Goal: Task Accomplishment & Management: Use online tool/utility

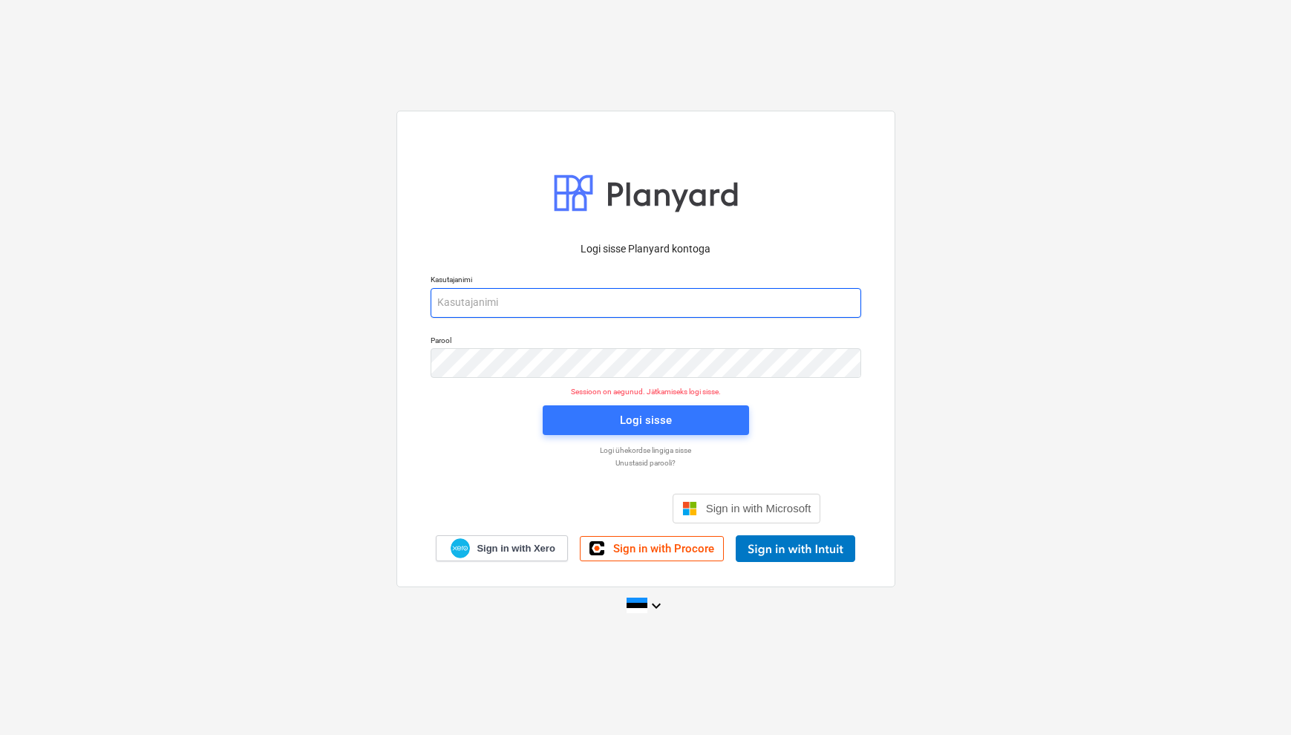
type input "[EMAIL_ADDRESS][DOMAIN_NAME]"
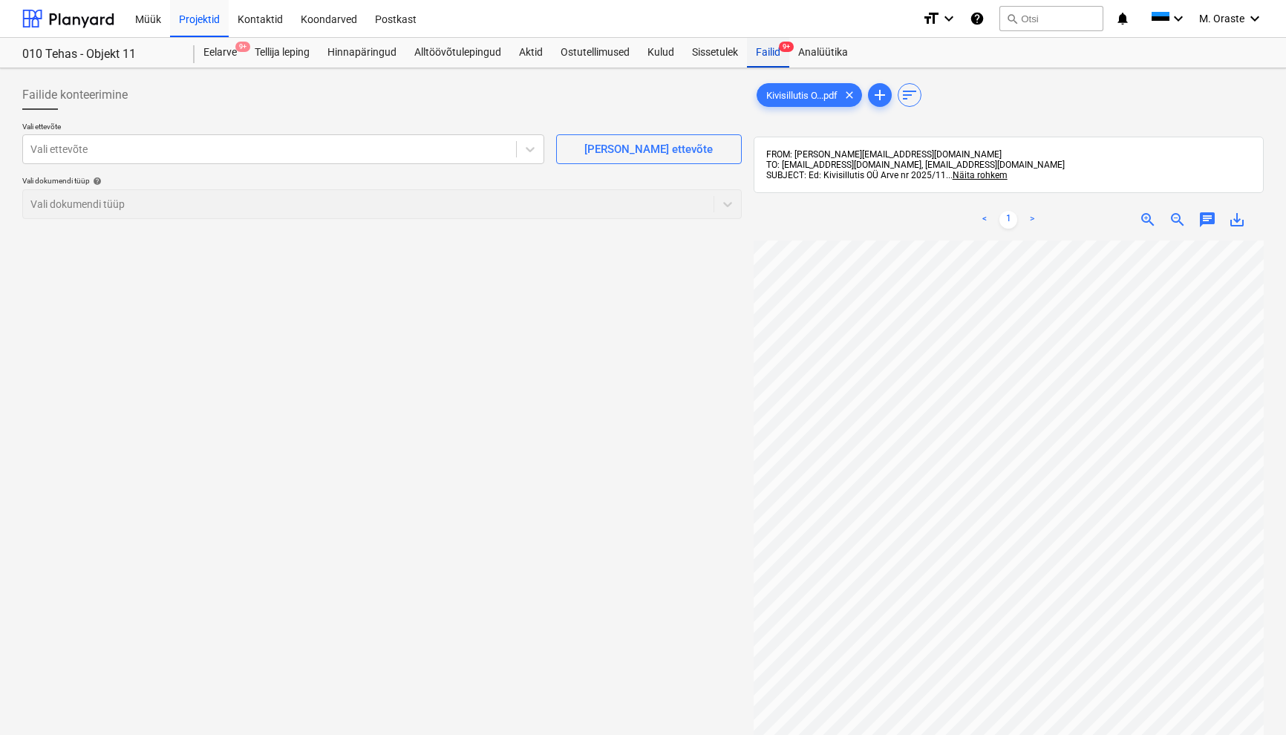
click at [773, 57] on div "Failid 9+" at bounding box center [768, 53] width 42 height 30
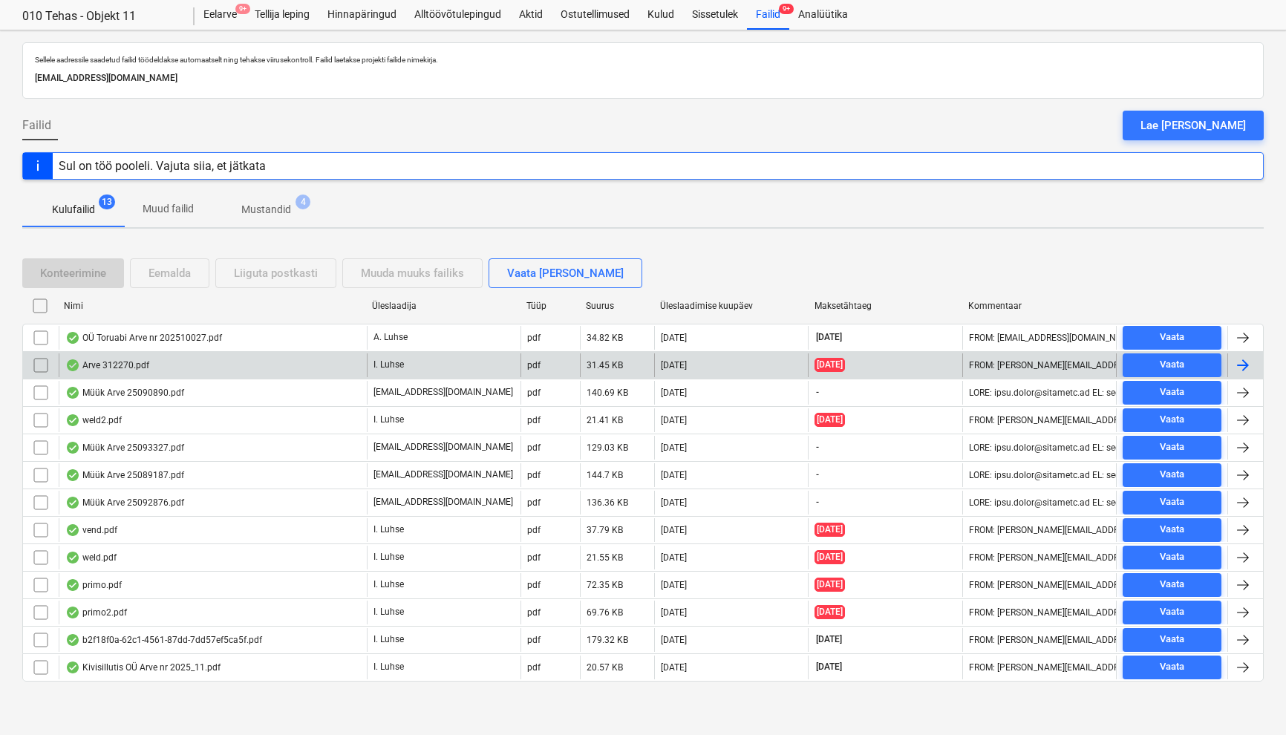
scroll to position [37, 0]
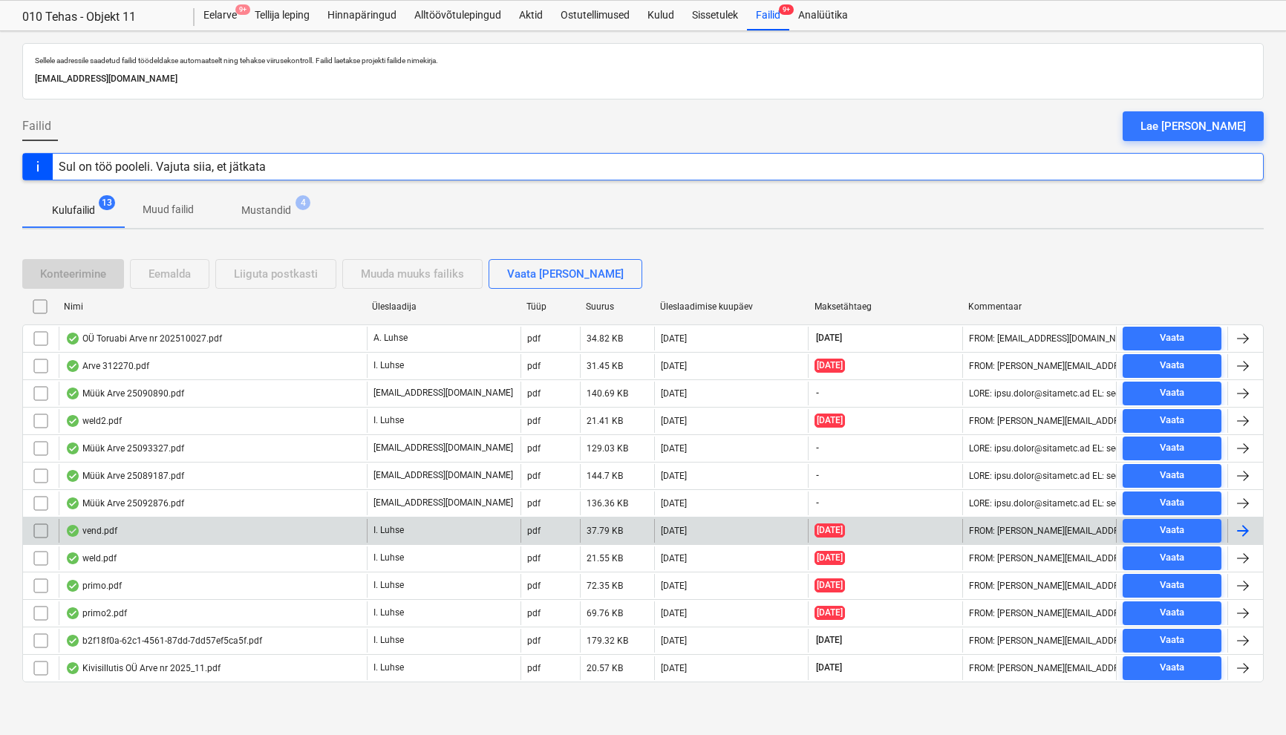
click at [119, 526] on div "vend.pdf" at bounding box center [213, 531] width 308 height 24
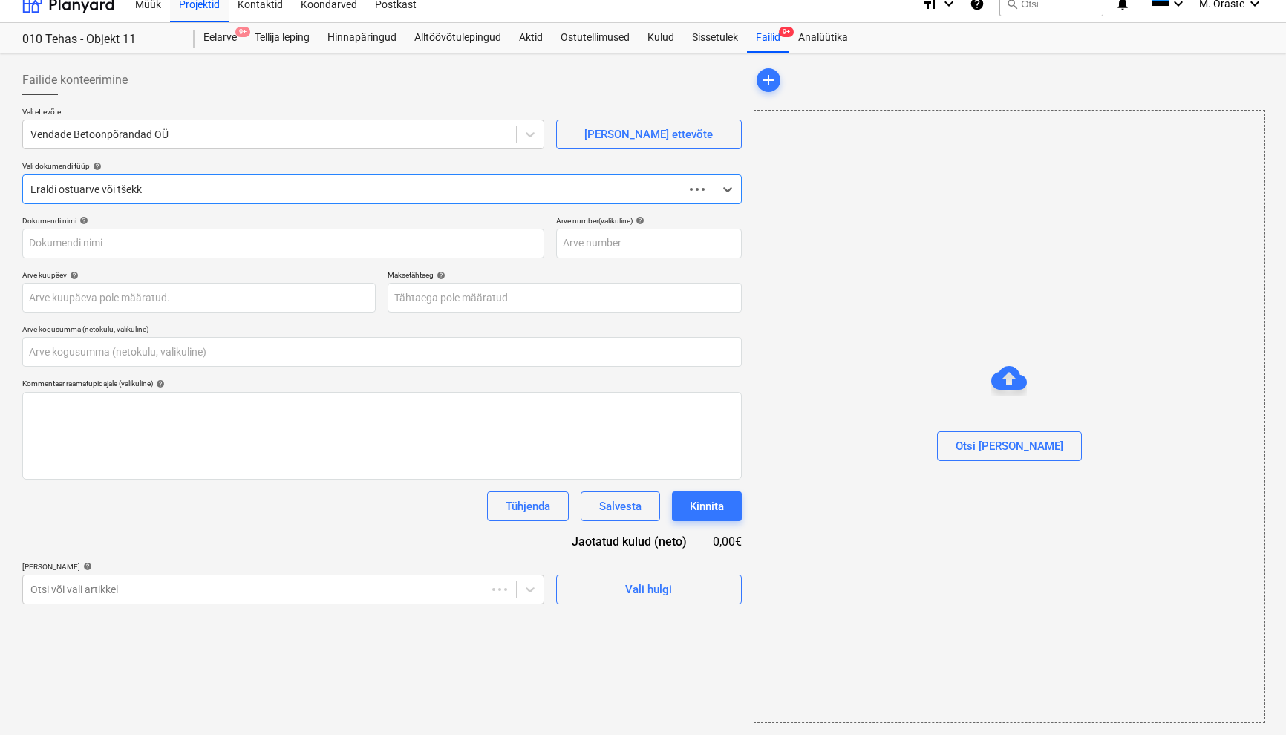
type input "0,00"
type input "1080"
type input "[DATE]"
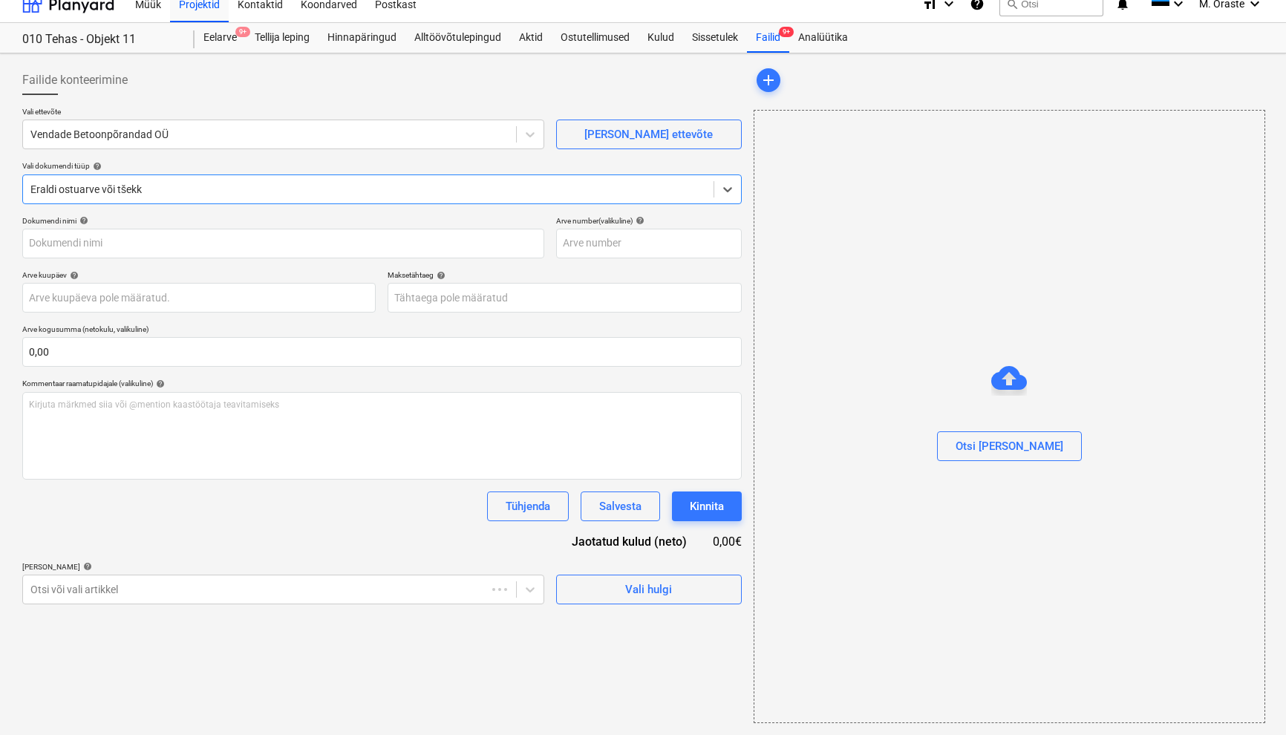
type input "[DATE]"
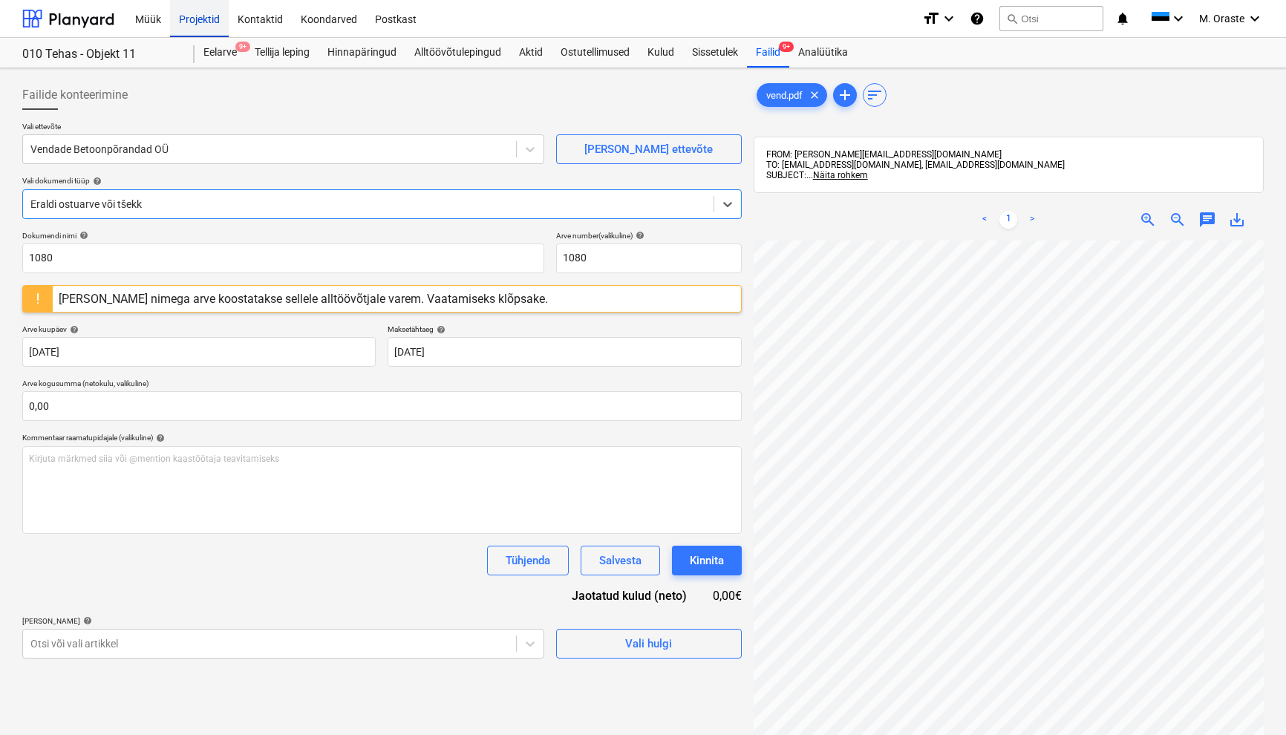
scroll to position [0, 0]
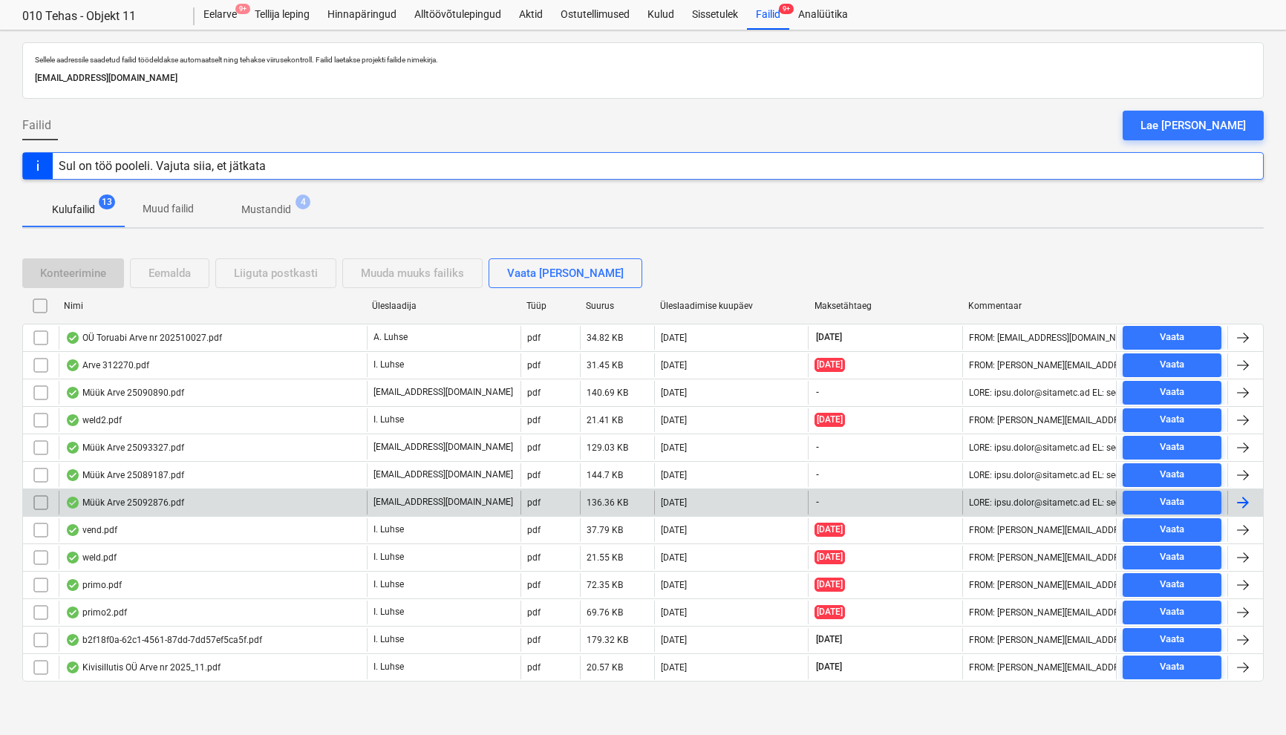
scroll to position [37, 0]
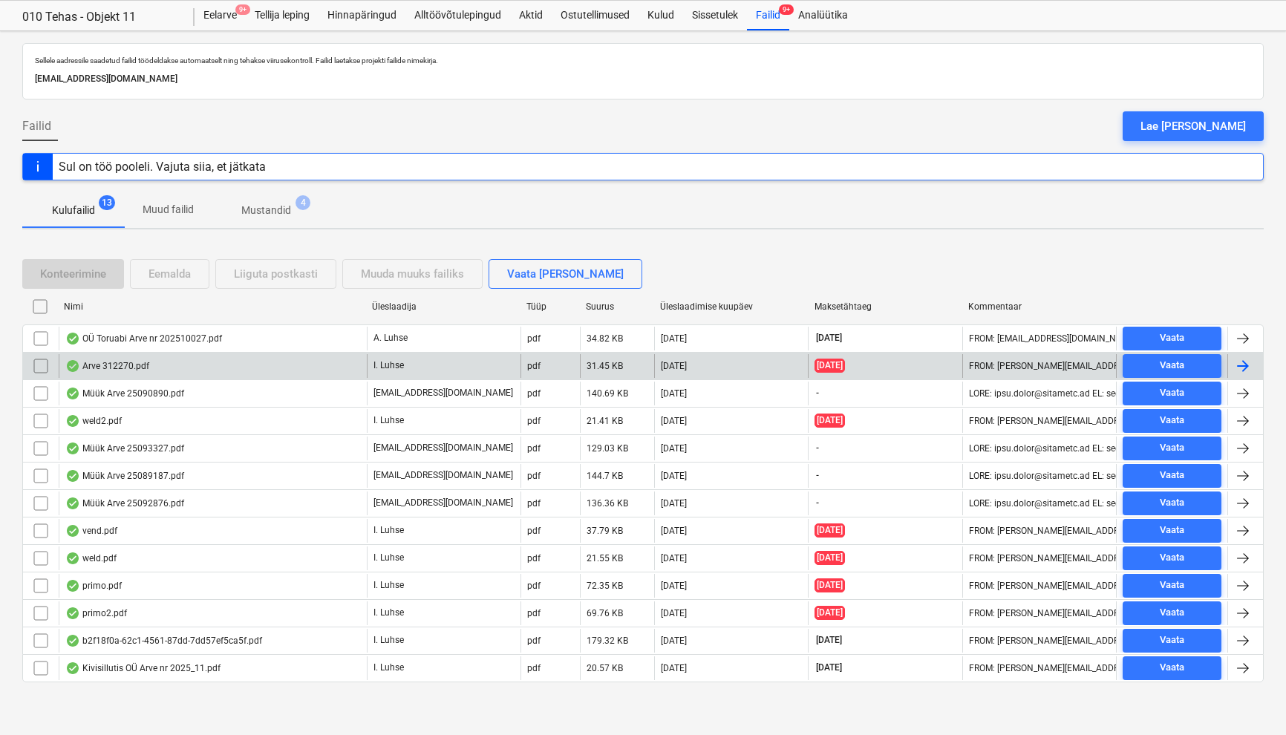
click at [128, 369] on div "Arve 312270.pdf" at bounding box center [107, 366] width 84 height 12
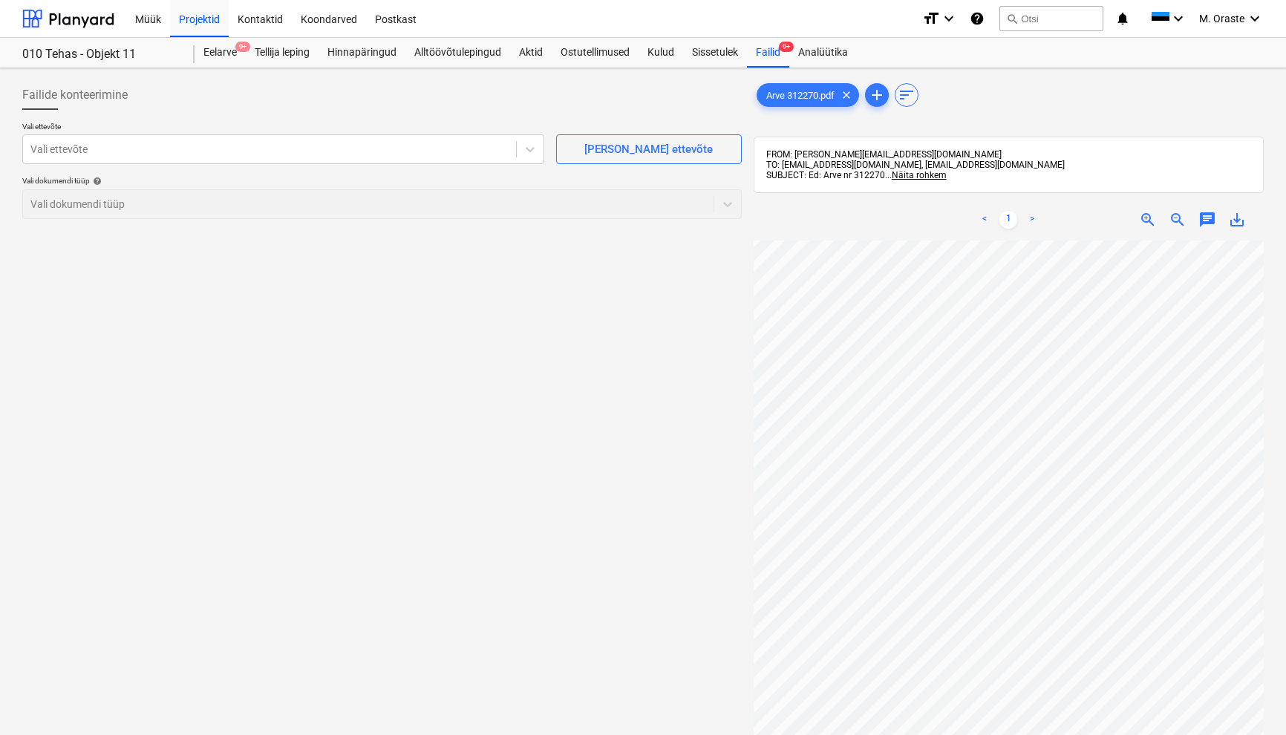
scroll to position [0, 50]
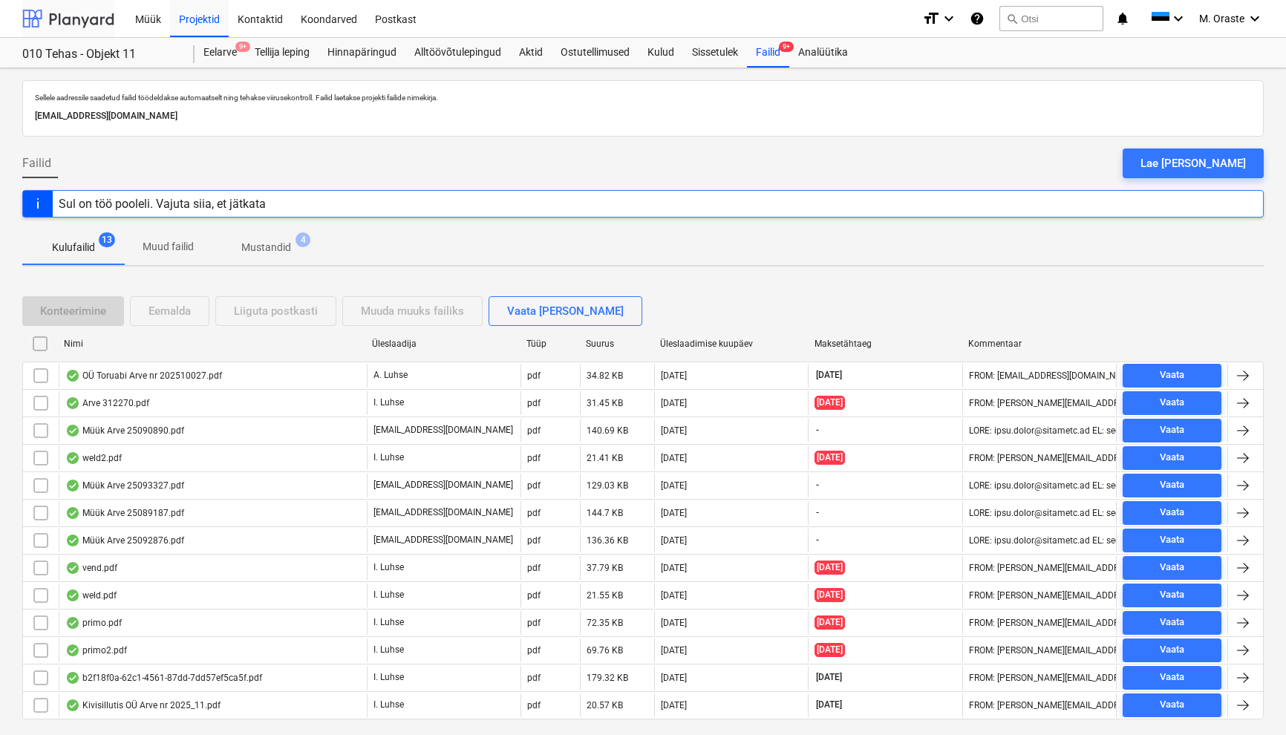
scroll to position [37, 0]
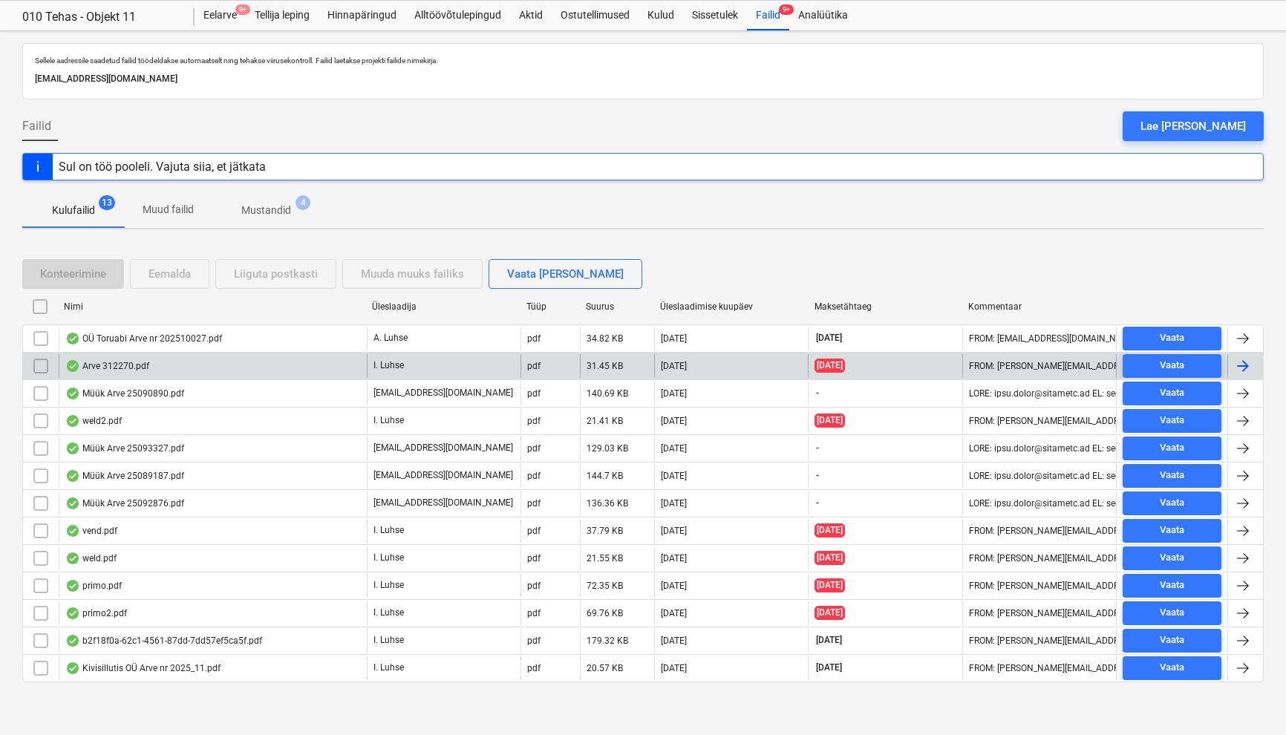
click at [136, 370] on div "Arve 312270.pdf" at bounding box center [107, 366] width 84 height 12
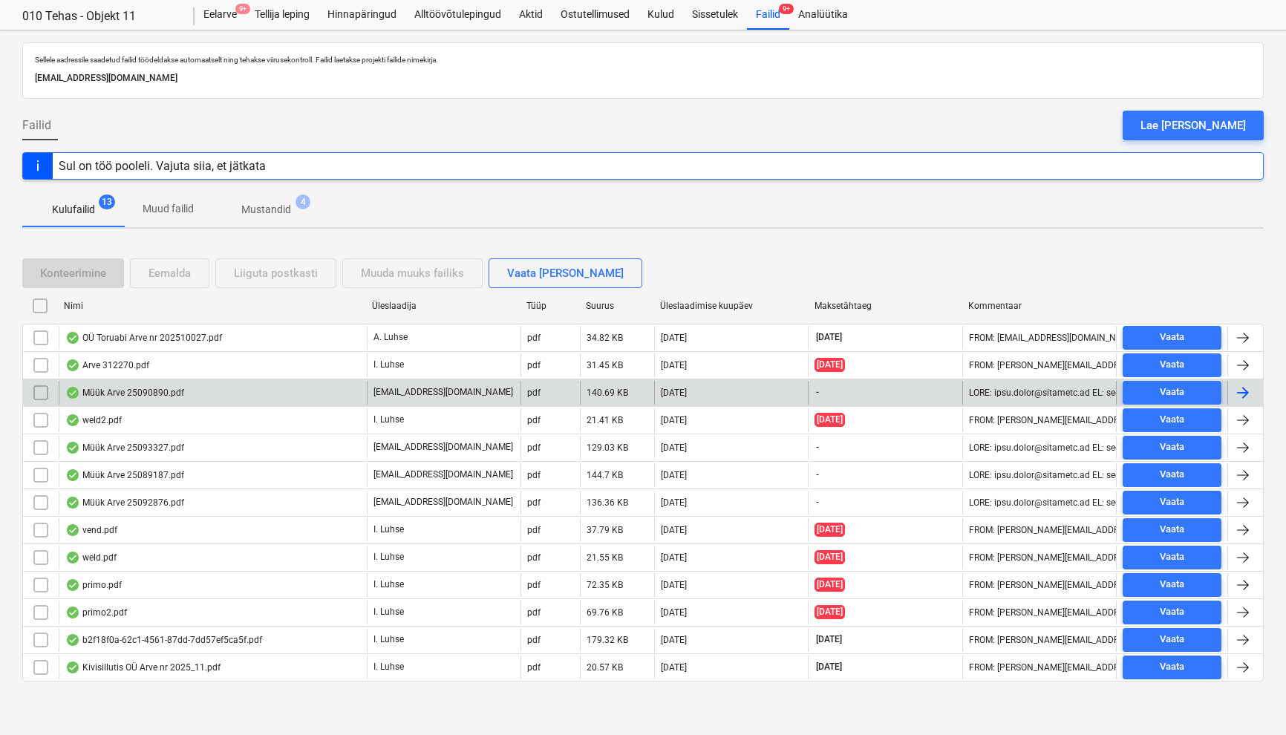
scroll to position [37, 0]
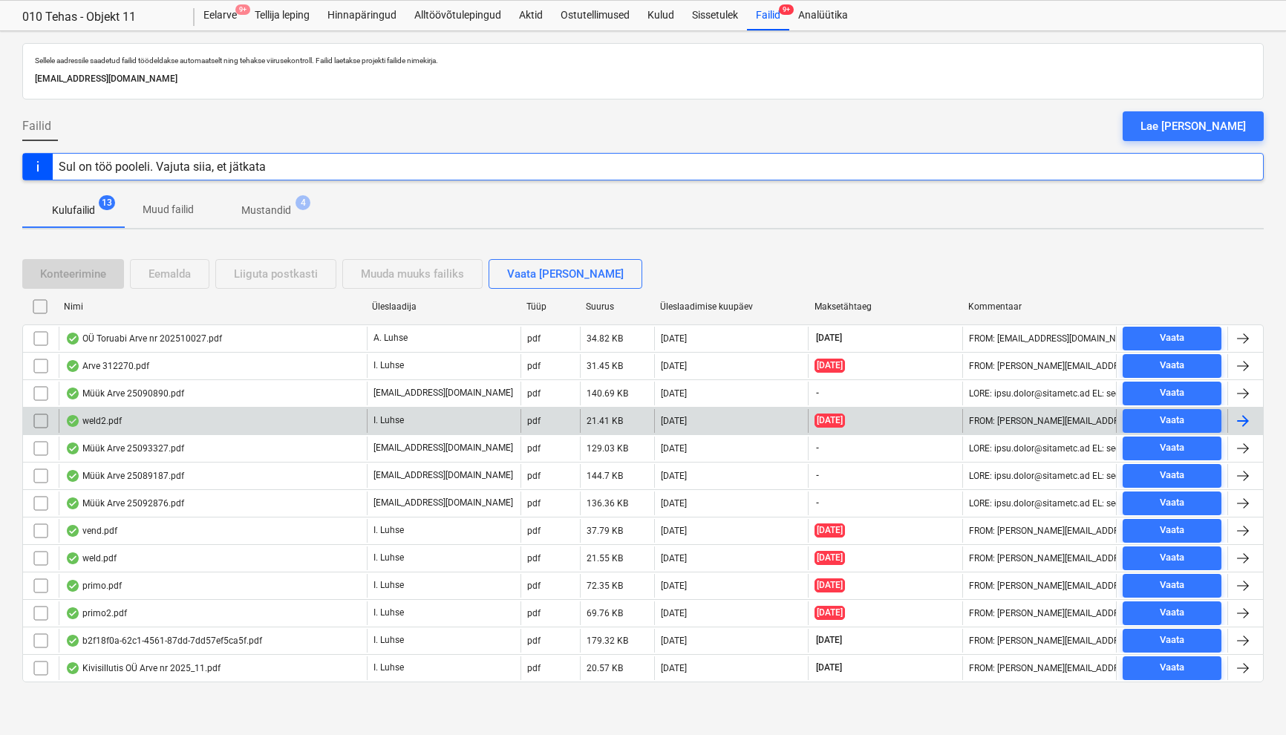
click at [140, 427] on div "weld2.pdf" at bounding box center [213, 421] width 308 height 24
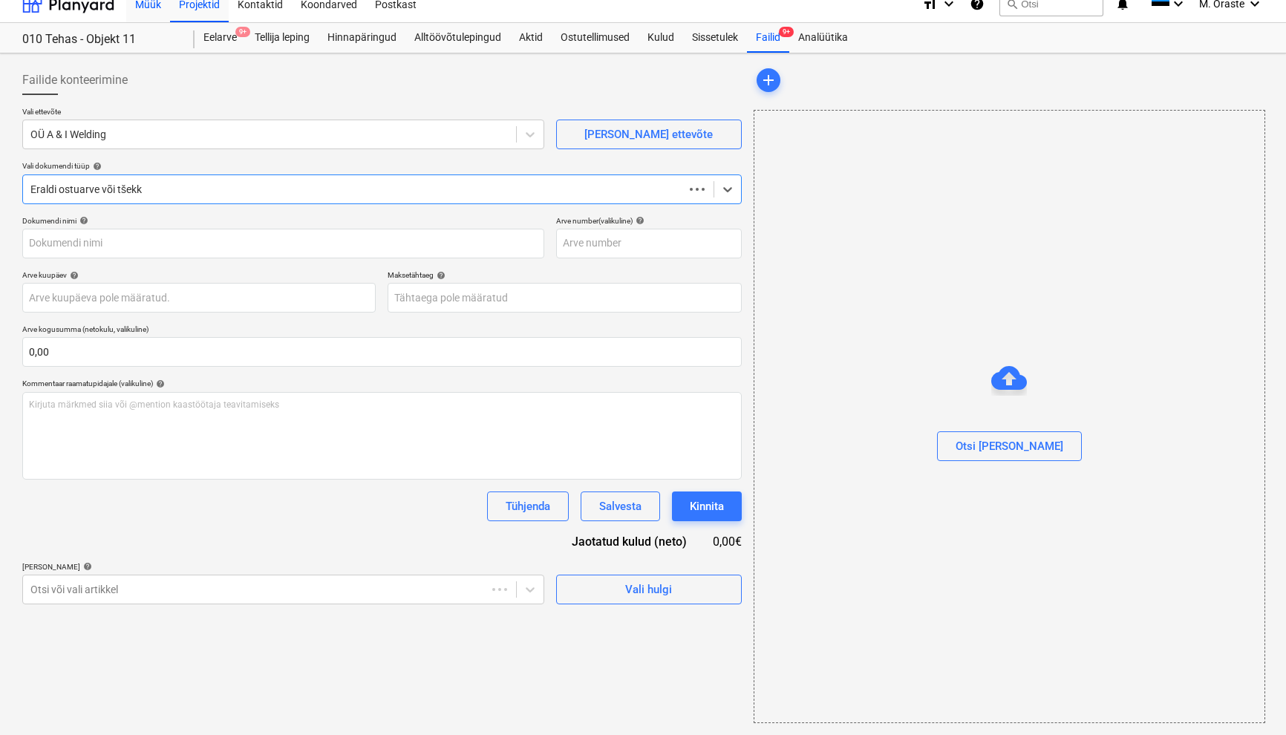
type input "weld2.pdf"
type input "[DATE]"
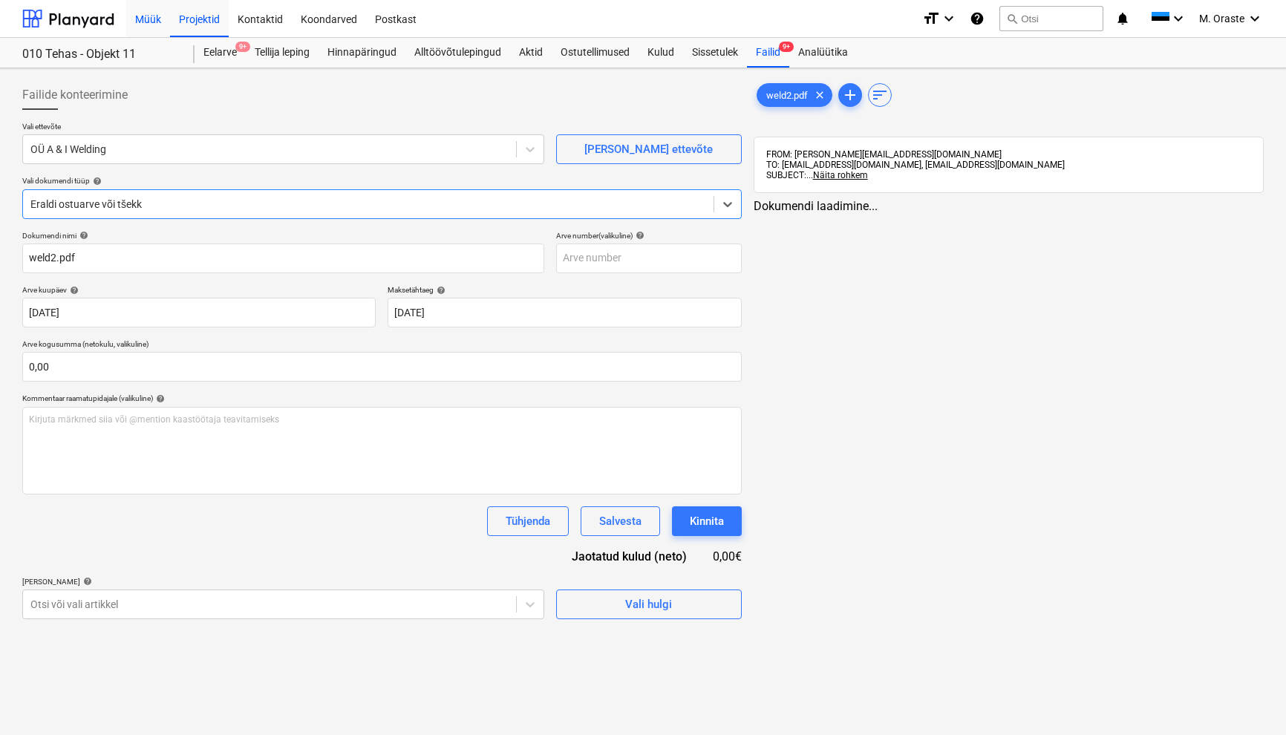
scroll to position [0, 0]
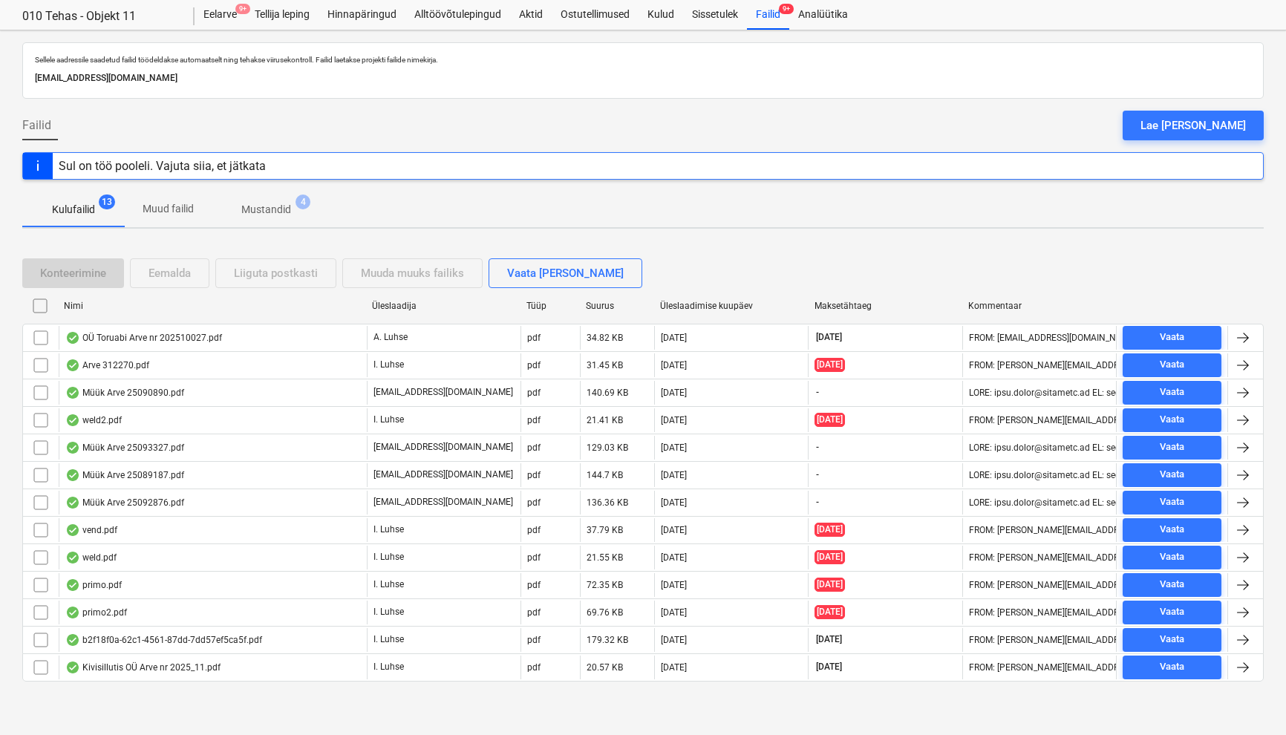
scroll to position [37, 0]
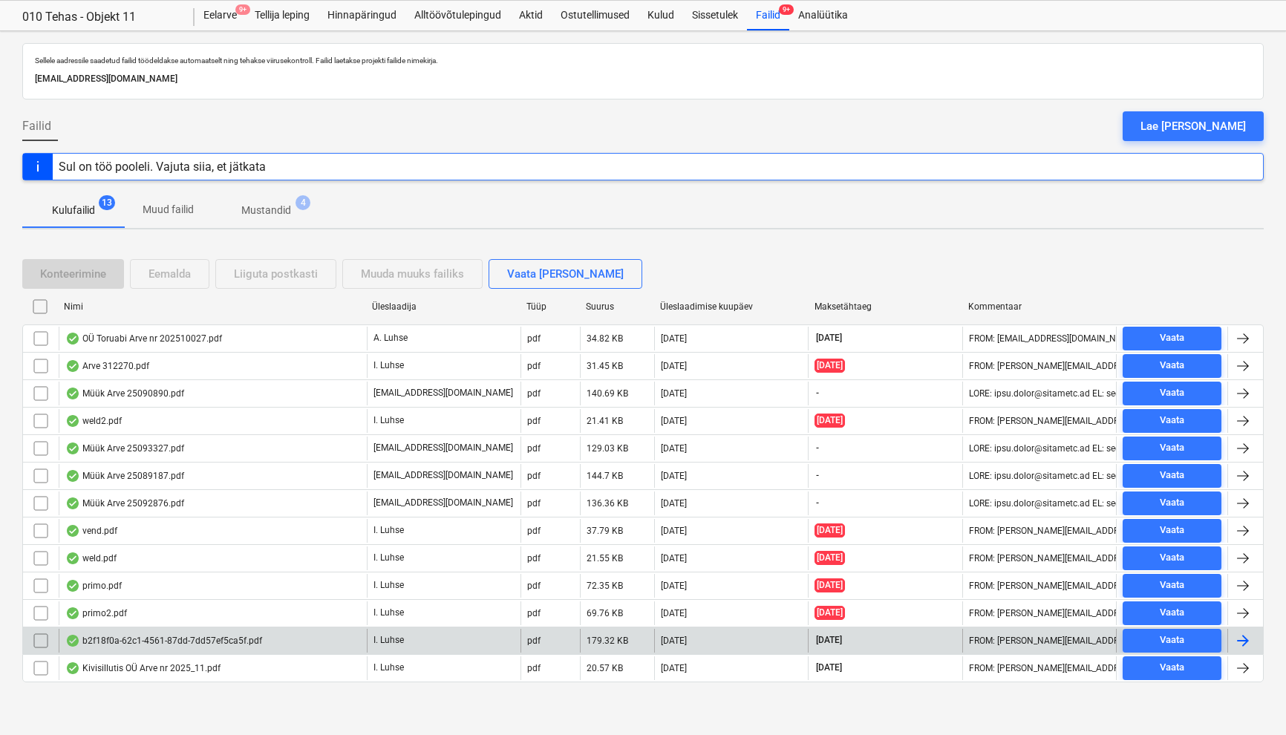
click at [203, 642] on div "b2f18f0a-62c1-4561-87dd-7dd57ef5ca5f.pdf" at bounding box center [163, 641] width 197 height 12
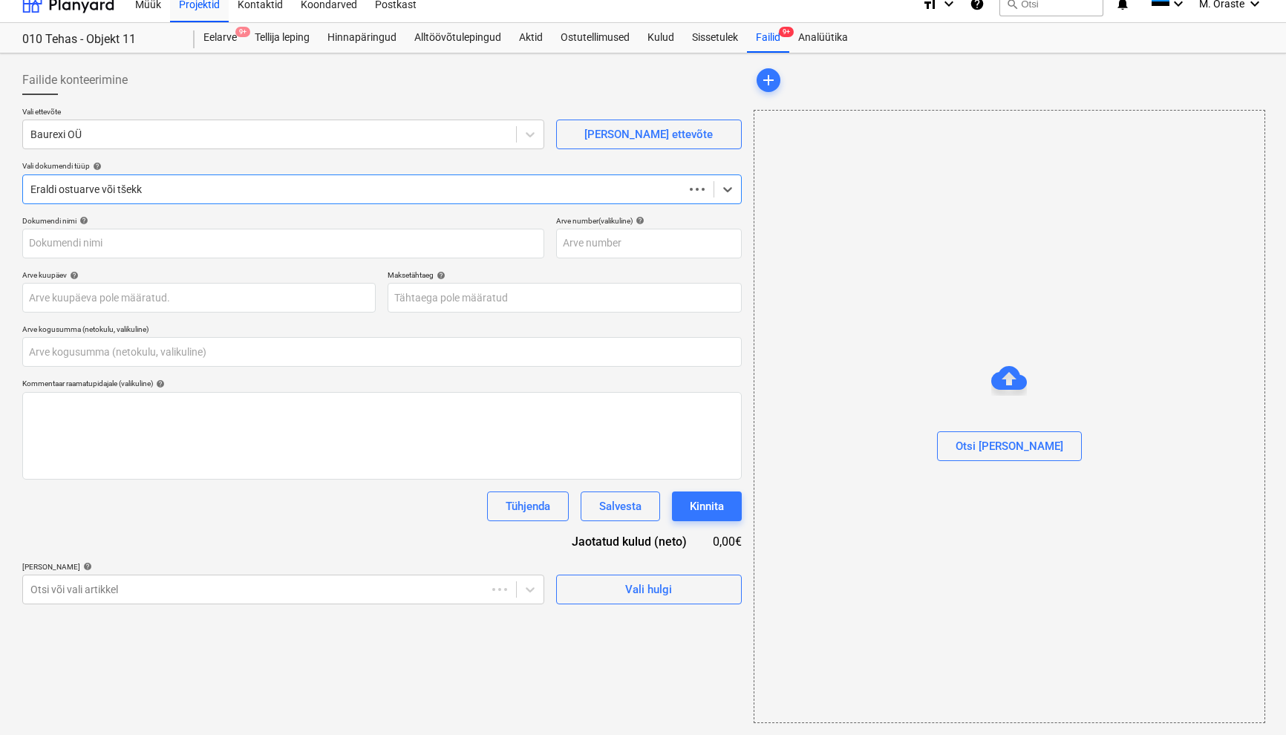
type input "0,00"
type input "240319"
type input "[DATE]"
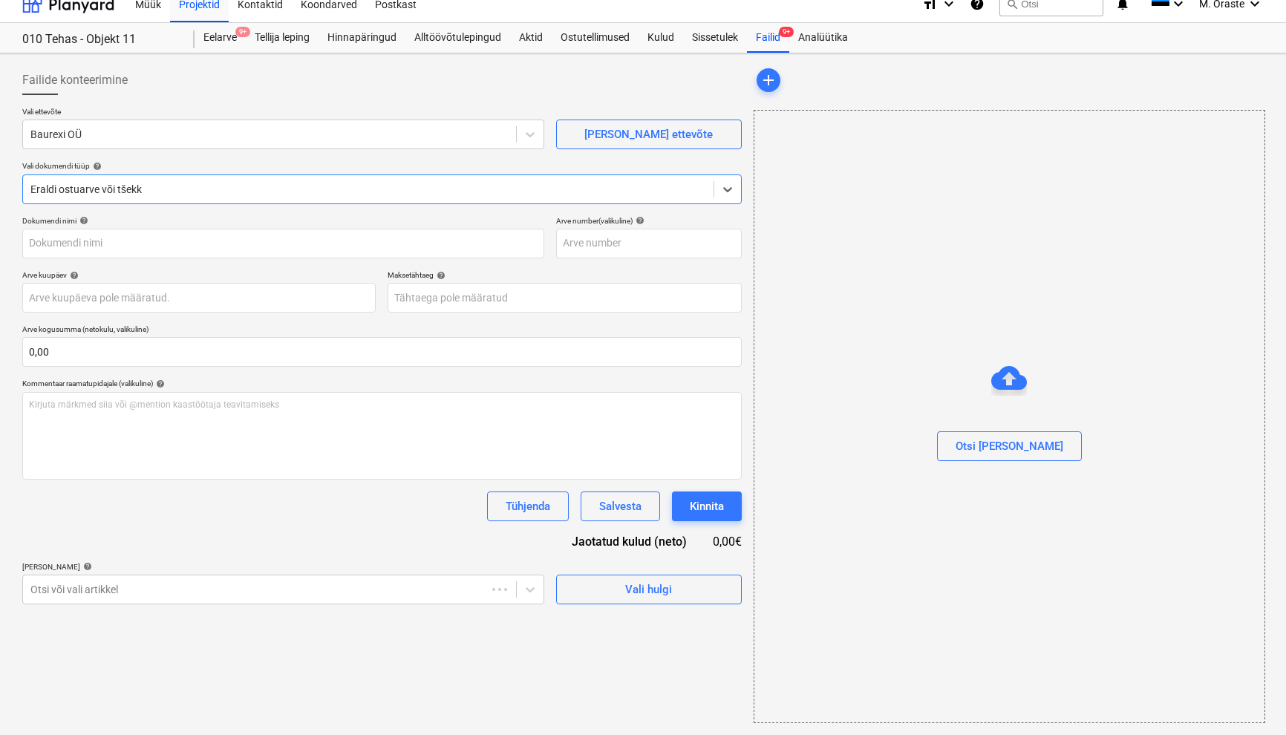
type input "[DATE]"
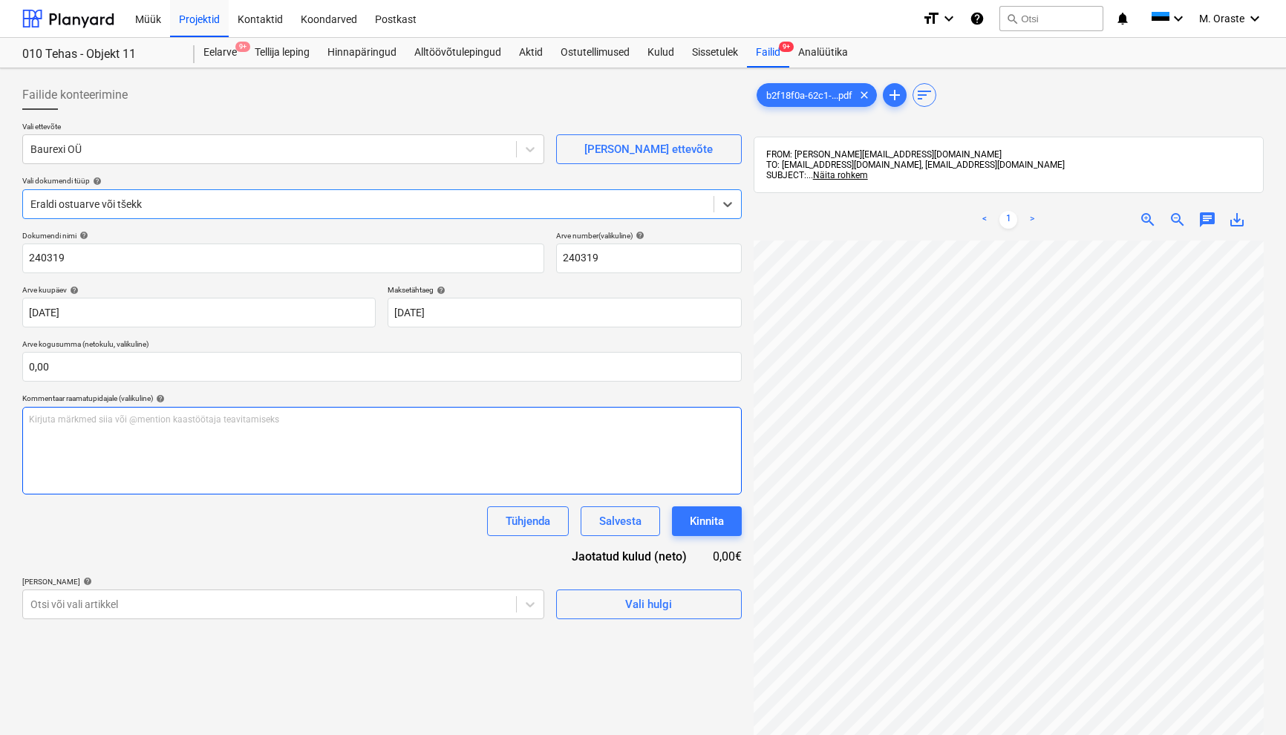
scroll to position [0, 0]
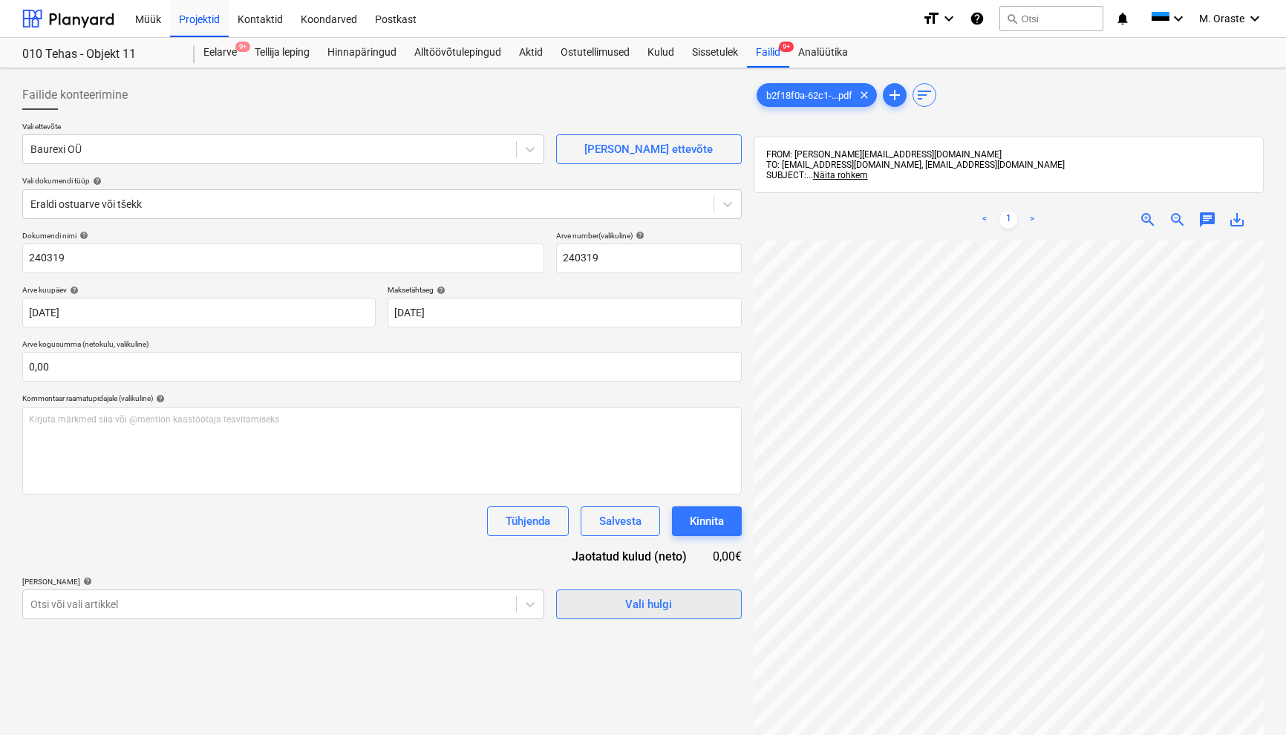
click at [656, 605] on div "Vali hulgi" at bounding box center [648, 604] width 47 height 19
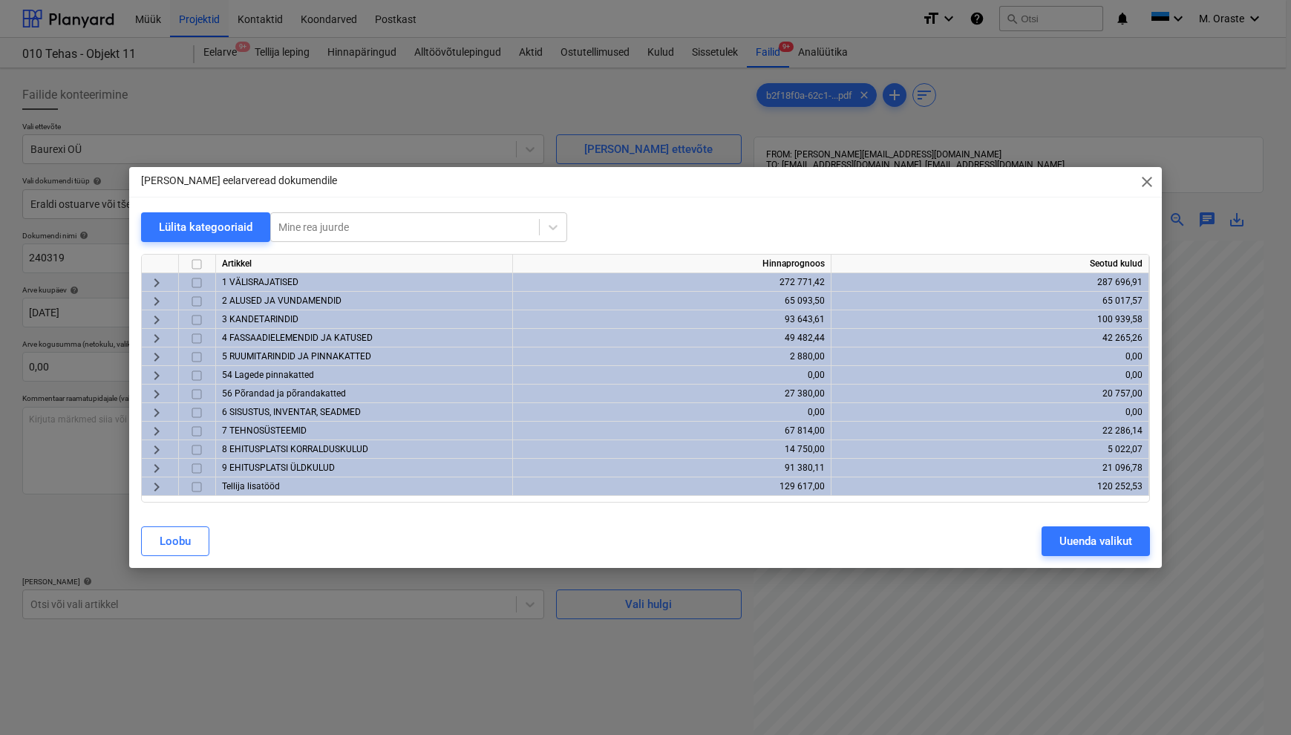
click at [159, 299] on span "keyboard_arrow_right" at bounding box center [157, 301] width 18 height 18
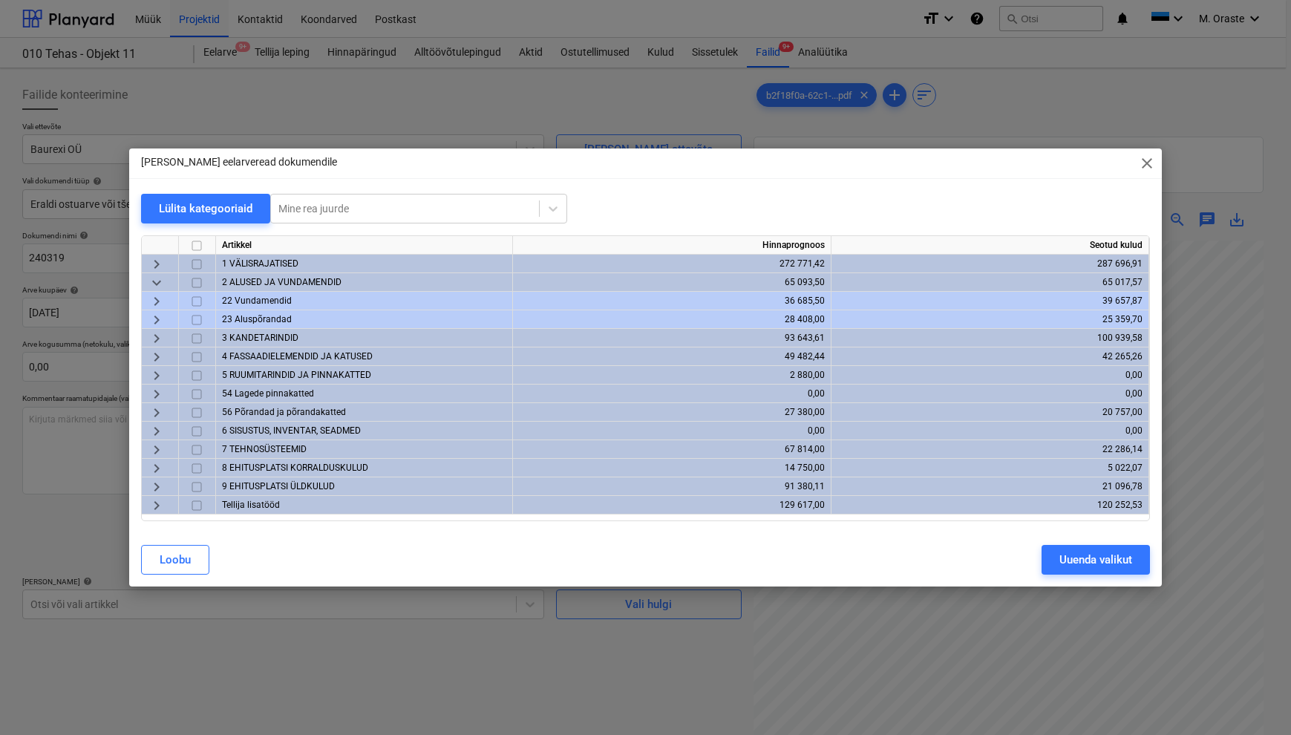
click at [150, 298] on span "keyboard_arrow_right" at bounding box center [157, 301] width 18 height 18
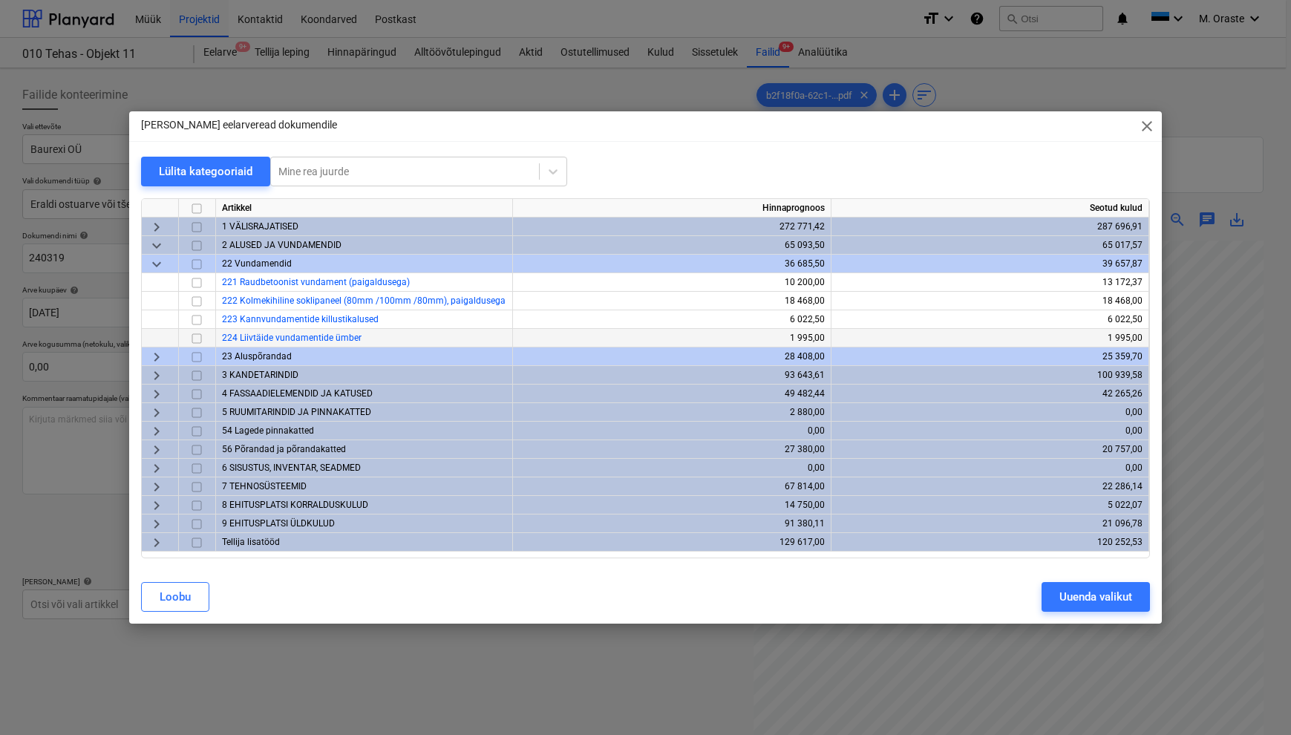
click at [200, 340] on input "checkbox" at bounding box center [197, 339] width 18 height 18
click at [156, 361] on span "keyboard_arrow_right" at bounding box center [157, 357] width 18 height 18
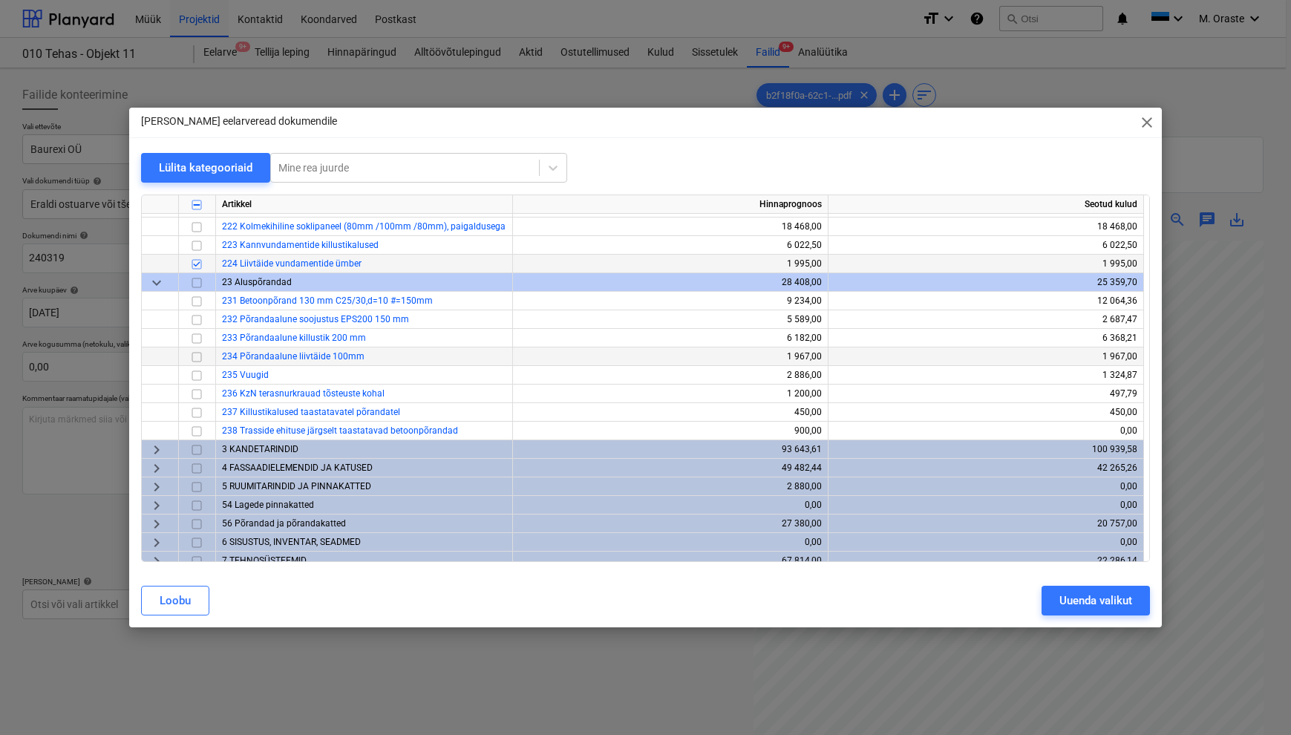
scroll to position [75, 0]
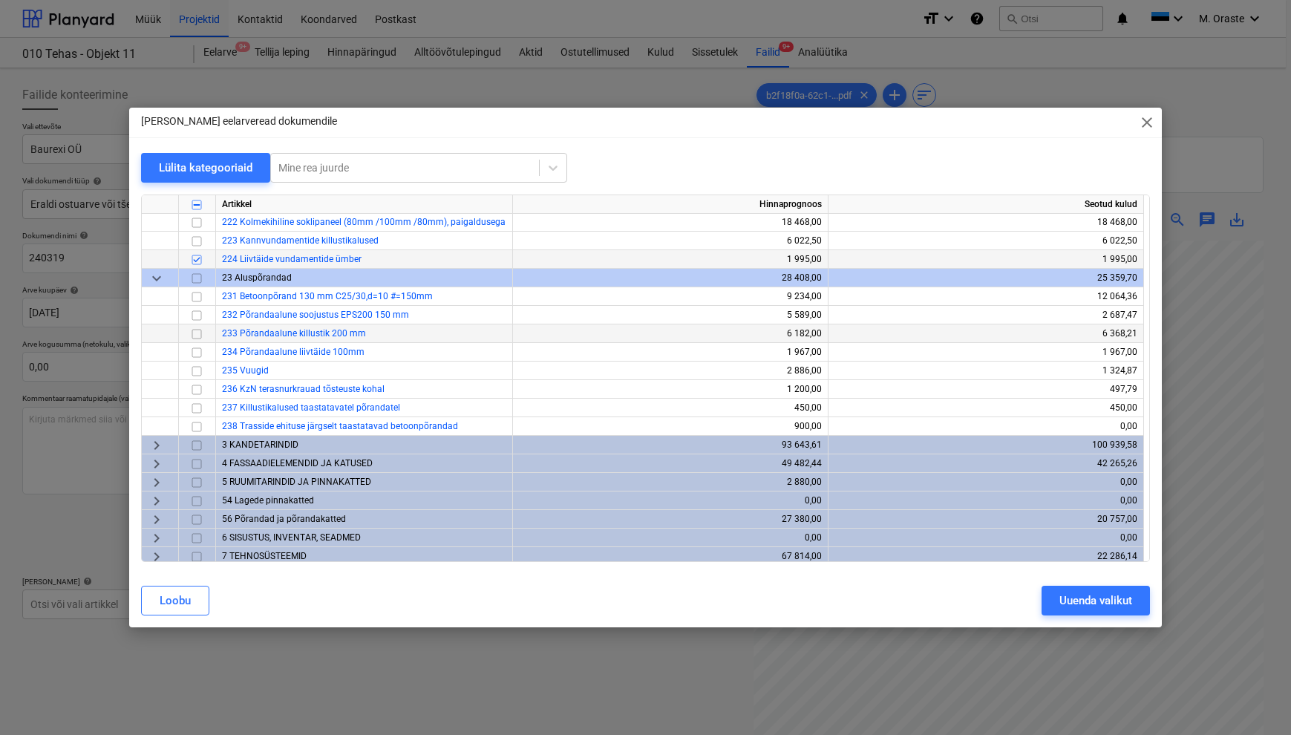
click at [195, 333] on input "checkbox" at bounding box center [197, 334] width 18 height 18
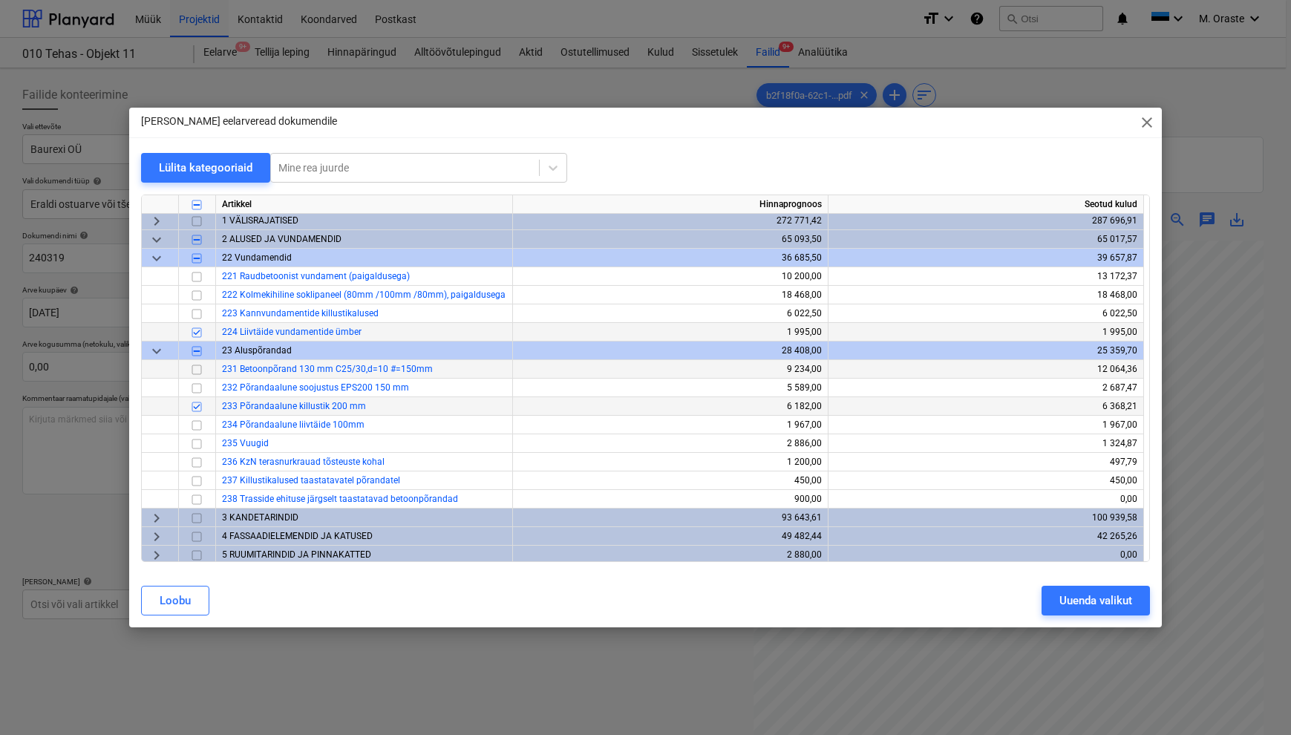
scroll to position [27, 0]
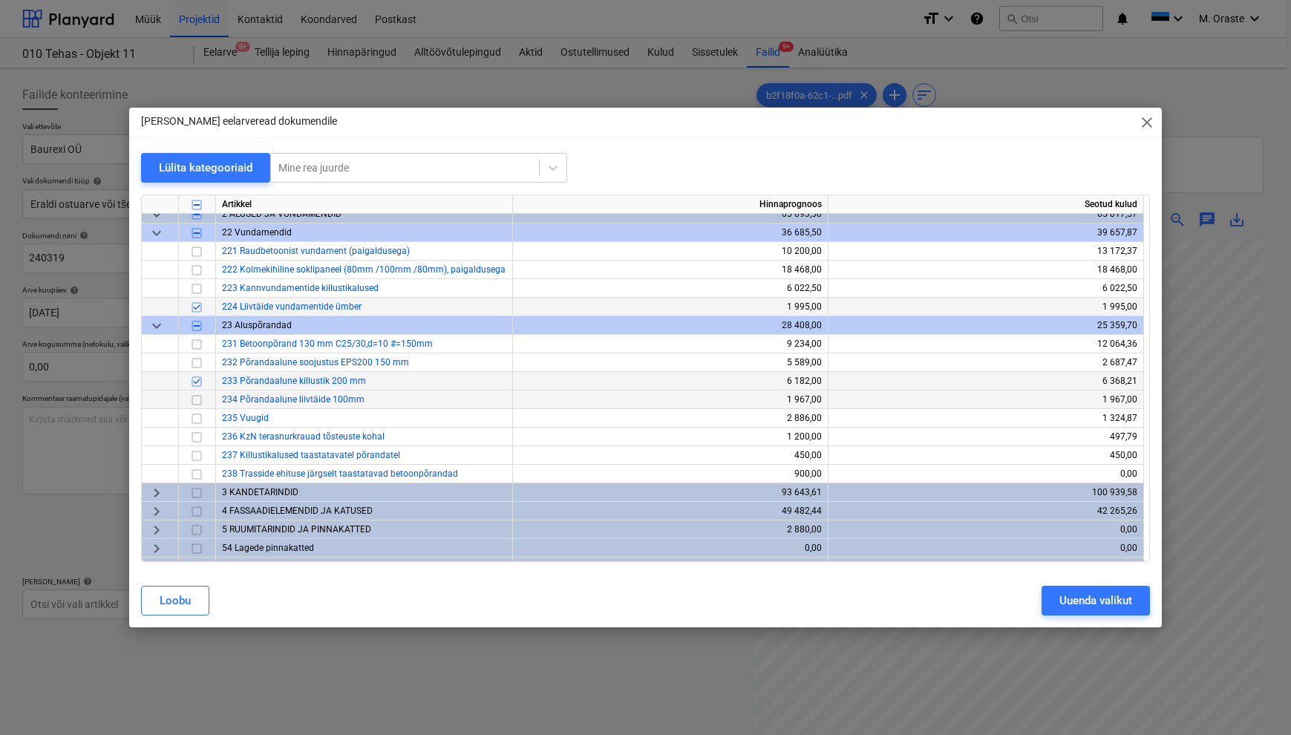
click at [197, 397] on input "checkbox" at bounding box center [197, 400] width 18 height 18
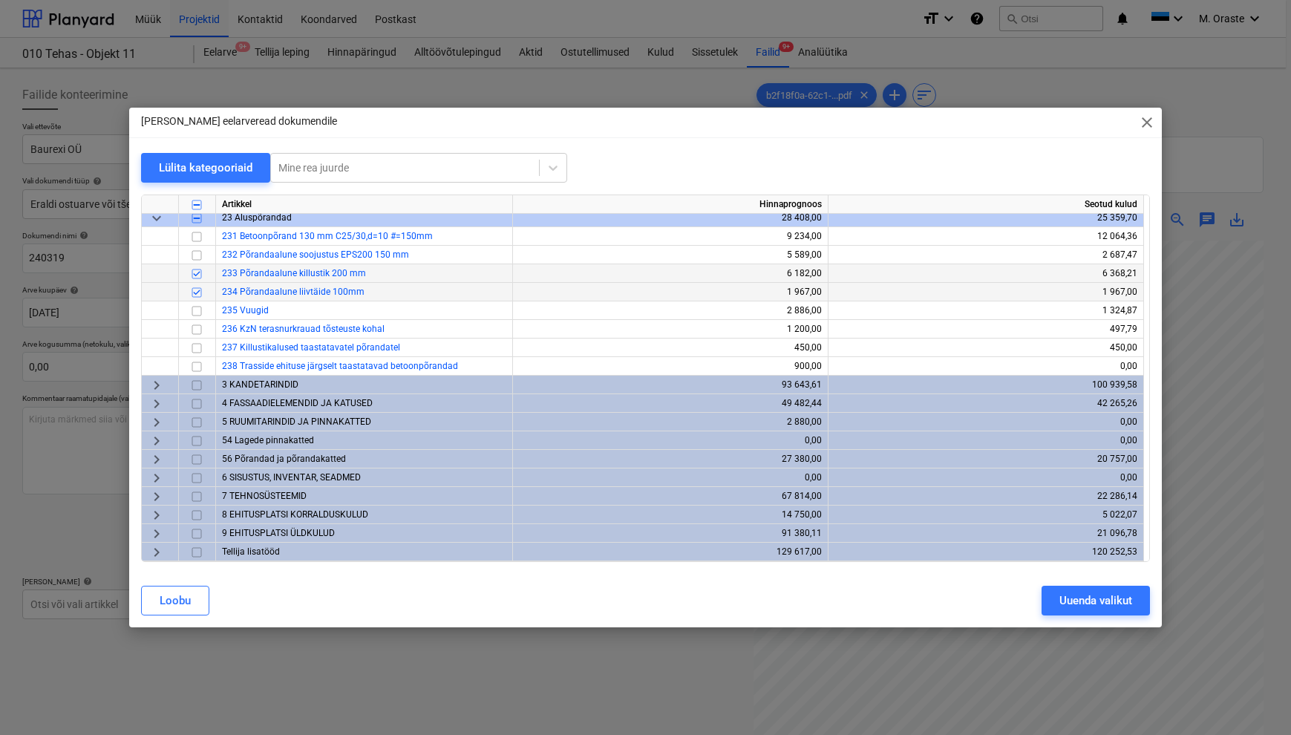
scroll to position [135, 0]
click at [156, 553] on span "keyboard_arrow_right" at bounding box center [157, 552] width 18 height 18
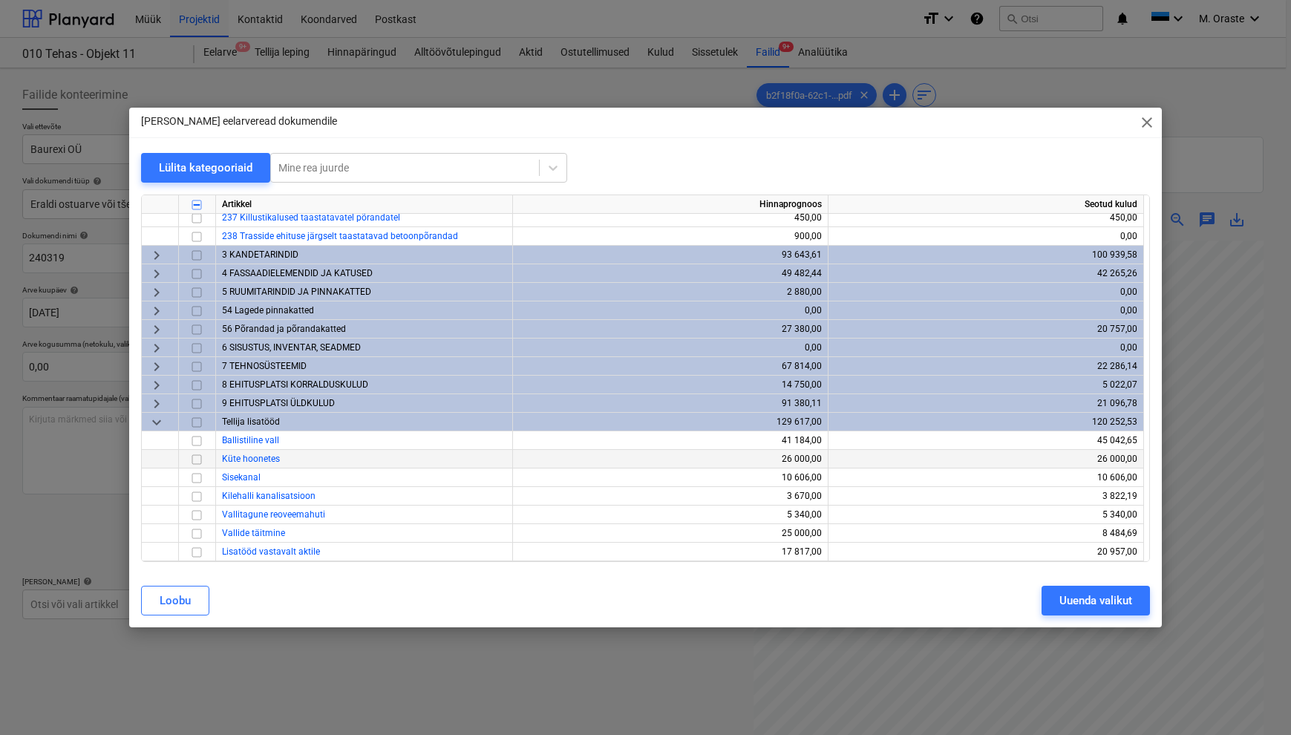
scroll to position [265, 0]
click at [197, 530] on input "checkbox" at bounding box center [197, 534] width 18 height 18
click at [911, 601] on div "Uuenda valikut" at bounding box center [1095, 600] width 73 height 19
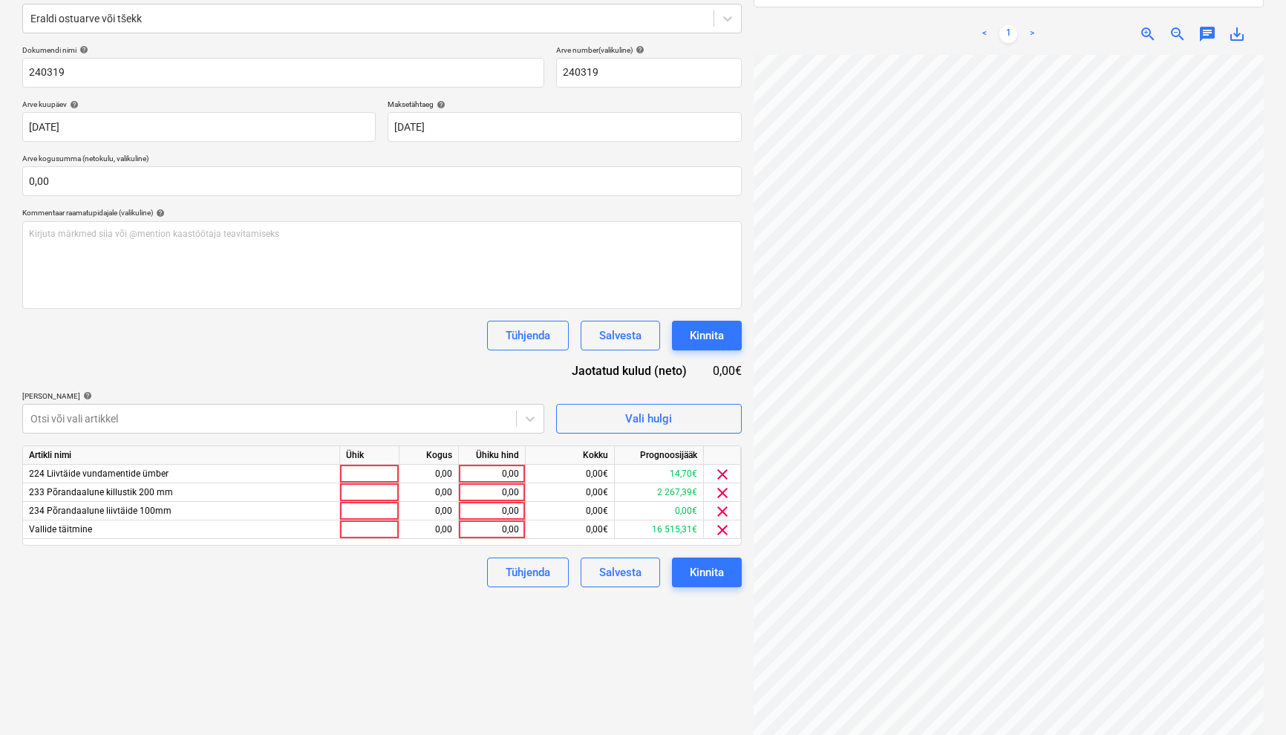
scroll to position [1, 0]
click at [361, 477] on div at bounding box center [369, 474] width 59 height 19
type input "kmpl"
click at [508, 475] on div "0,00" at bounding box center [492, 474] width 54 height 19
type input "1"
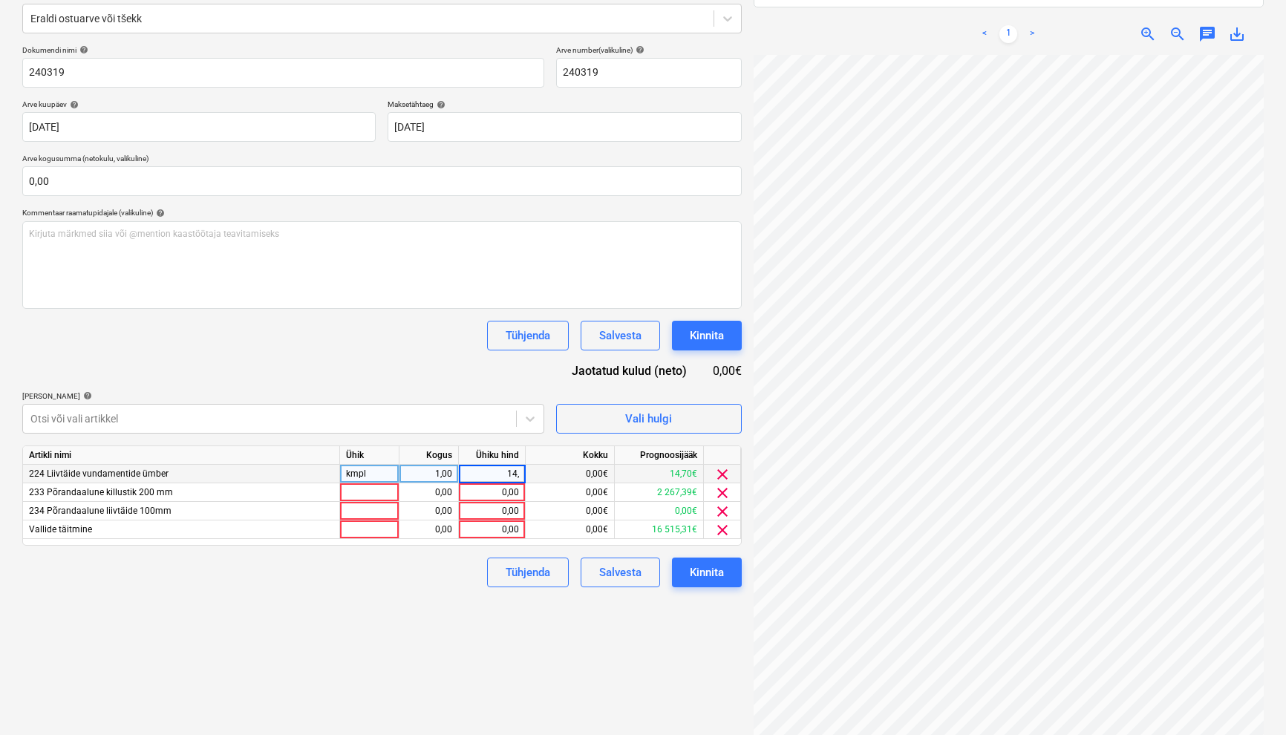
type input "14,7"
click at [372, 504] on div at bounding box center [369, 511] width 59 height 19
type input "kmpl"
click at [521, 513] on div "0,00" at bounding box center [492, 511] width 67 height 19
type input "270"
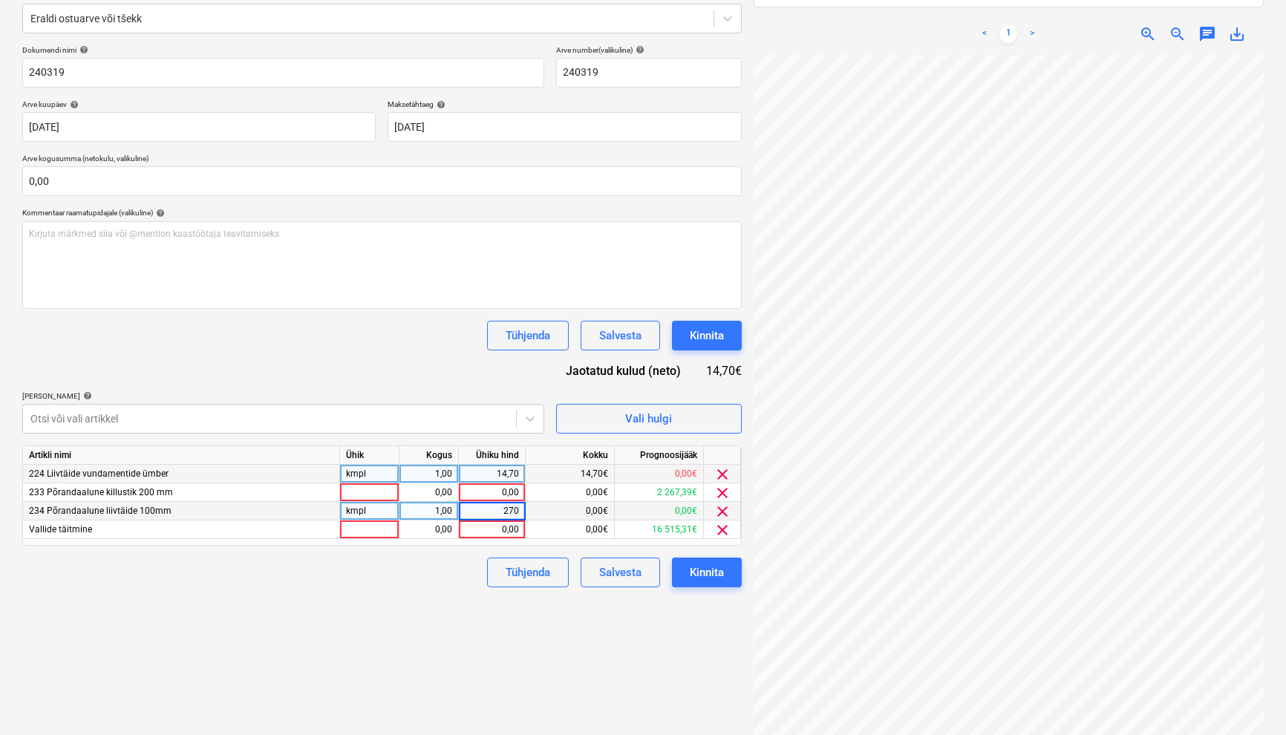
click at [570, 642] on div "Failide konteerimine Vali ettevõte Baurexi OÜ [PERSON_NAME] uus ettevõte Vali d…" at bounding box center [381, 322] width 731 height 866
click at [385, 494] on div at bounding box center [369, 492] width 59 height 19
type input "kmpl"
click at [500, 488] on div "0,00" at bounding box center [492, 492] width 54 height 19
click at [421, 491] on div "0,00" at bounding box center [428, 492] width 47 height 19
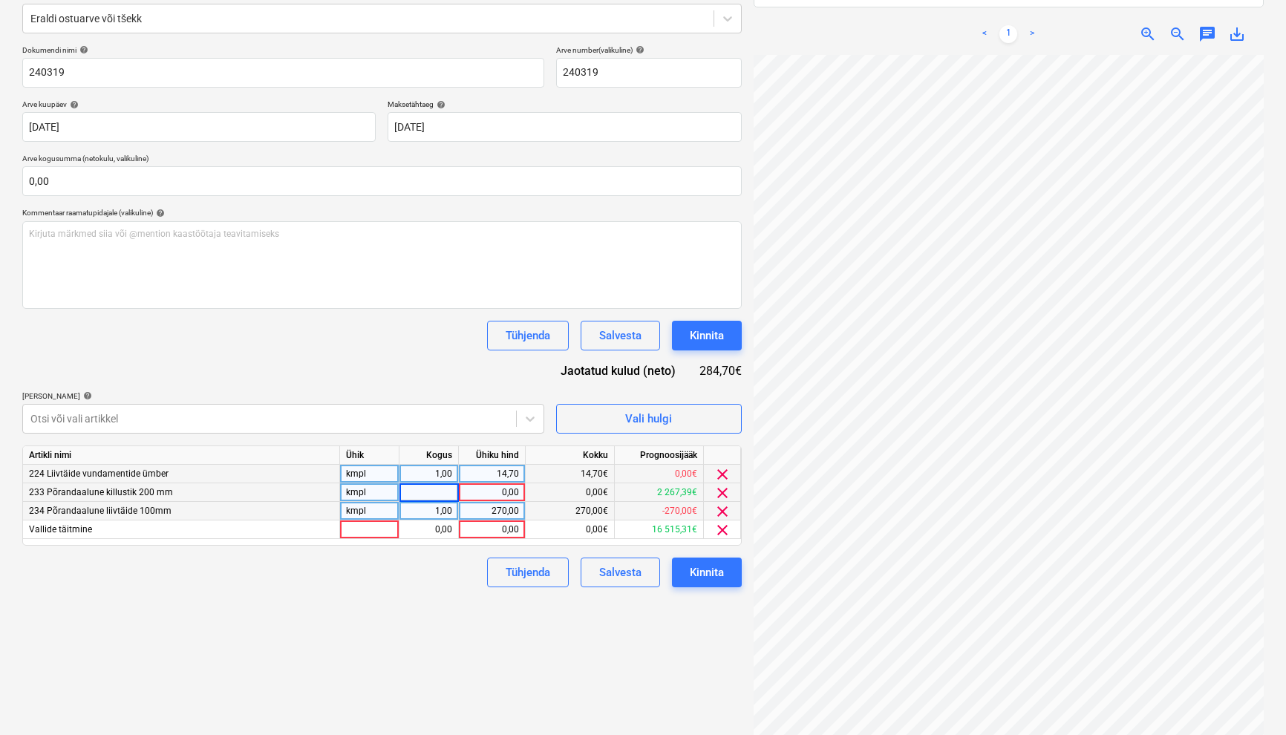
type input "1"
click at [495, 486] on div "0,00" at bounding box center [492, 492] width 54 height 19
type input "2350,46"
click at [465, 642] on div "Failide konteerimine Vali ettevõte Baurexi OÜ [PERSON_NAME] uus ettevõte Vali d…" at bounding box center [381, 322] width 731 height 866
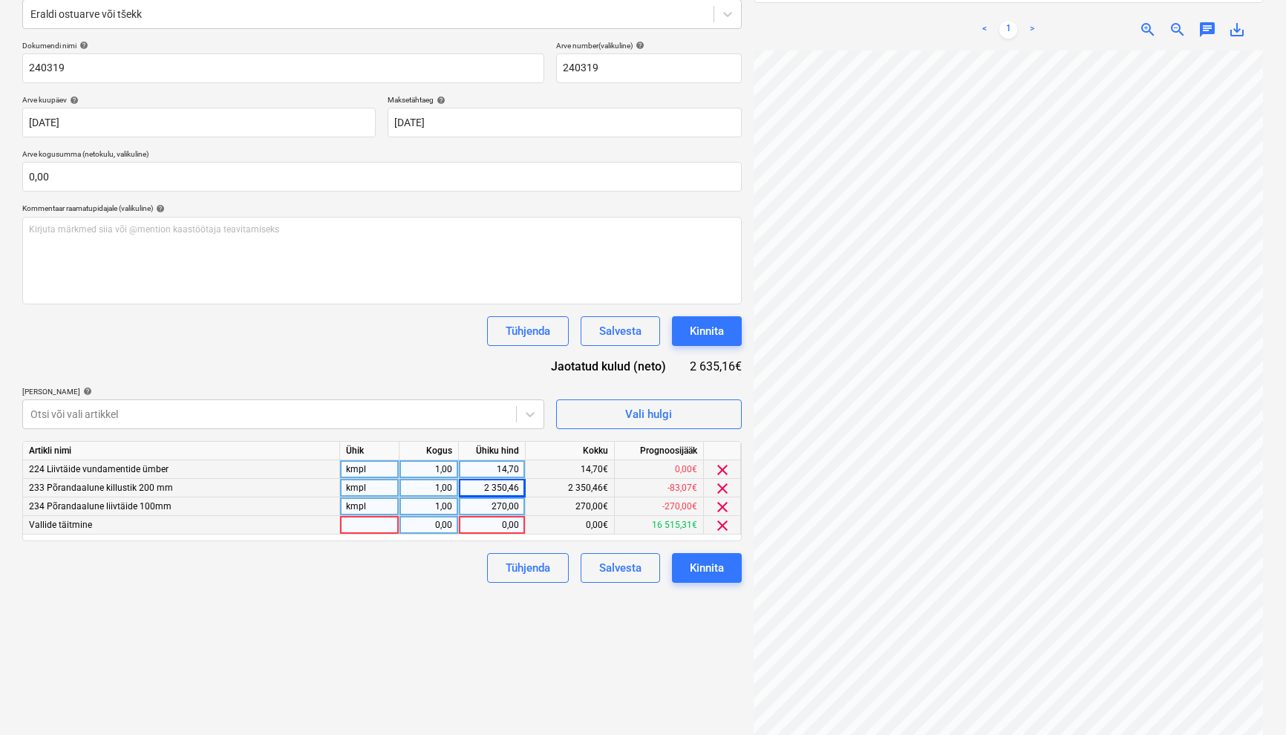
scroll to position [15, 50]
click at [577, 615] on div "Failide konteerimine Vali ettevõte Baurexi OÜ [PERSON_NAME] uus ettevõte Vali d…" at bounding box center [381, 317] width 731 height 866
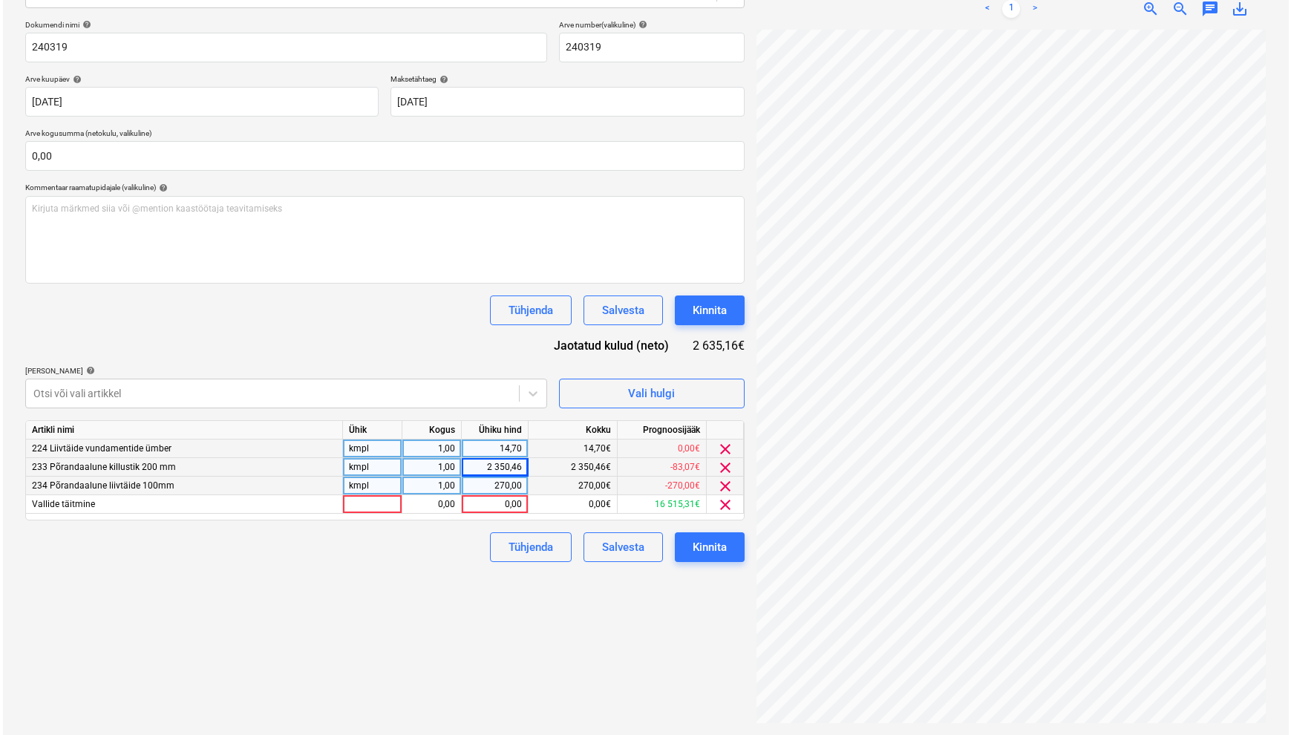
scroll to position [211, 0]
click at [369, 504] on div at bounding box center [369, 504] width 59 height 19
type input "kmpl"
click at [501, 504] on div "0,00" at bounding box center [492, 504] width 54 height 19
type input "2"
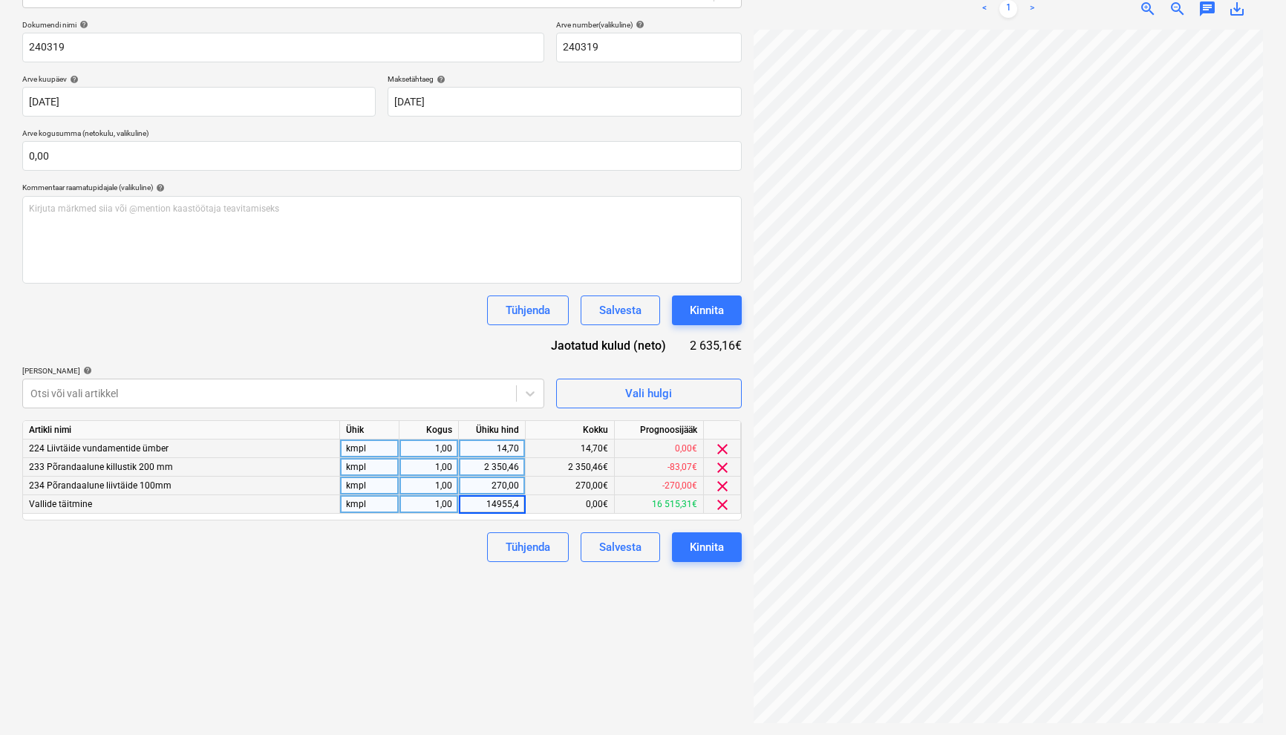
type input "14955,45"
click at [514, 642] on div "Failide konteerimine Vali ettevõte Baurexi OÜ [PERSON_NAME] uus ettevõte Vali d…" at bounding box center [381, 296] width 731 height 866
click at [719, 548] on div "Kinnita" at bounding box center [707, 546] width 34 height 19
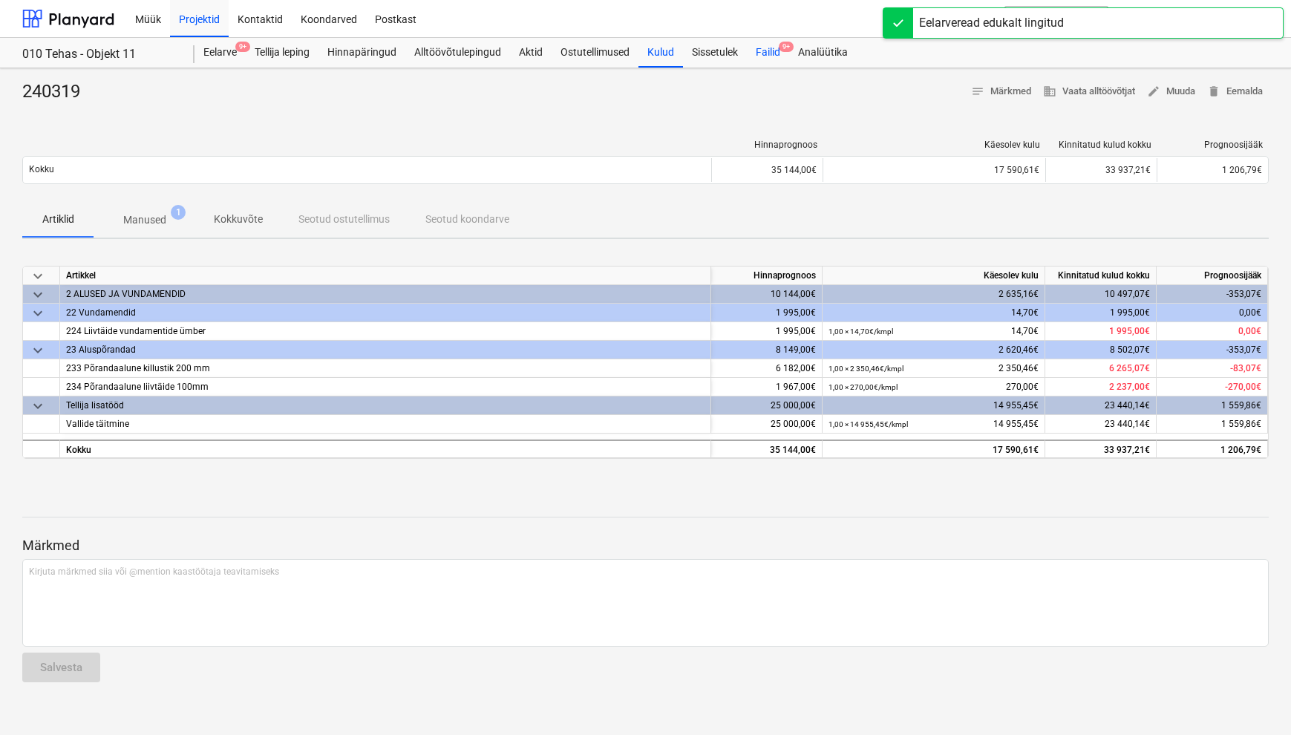
click at [768, 45] on div "Failid 9+" at bounding box center [768, 53] width 42 height 30
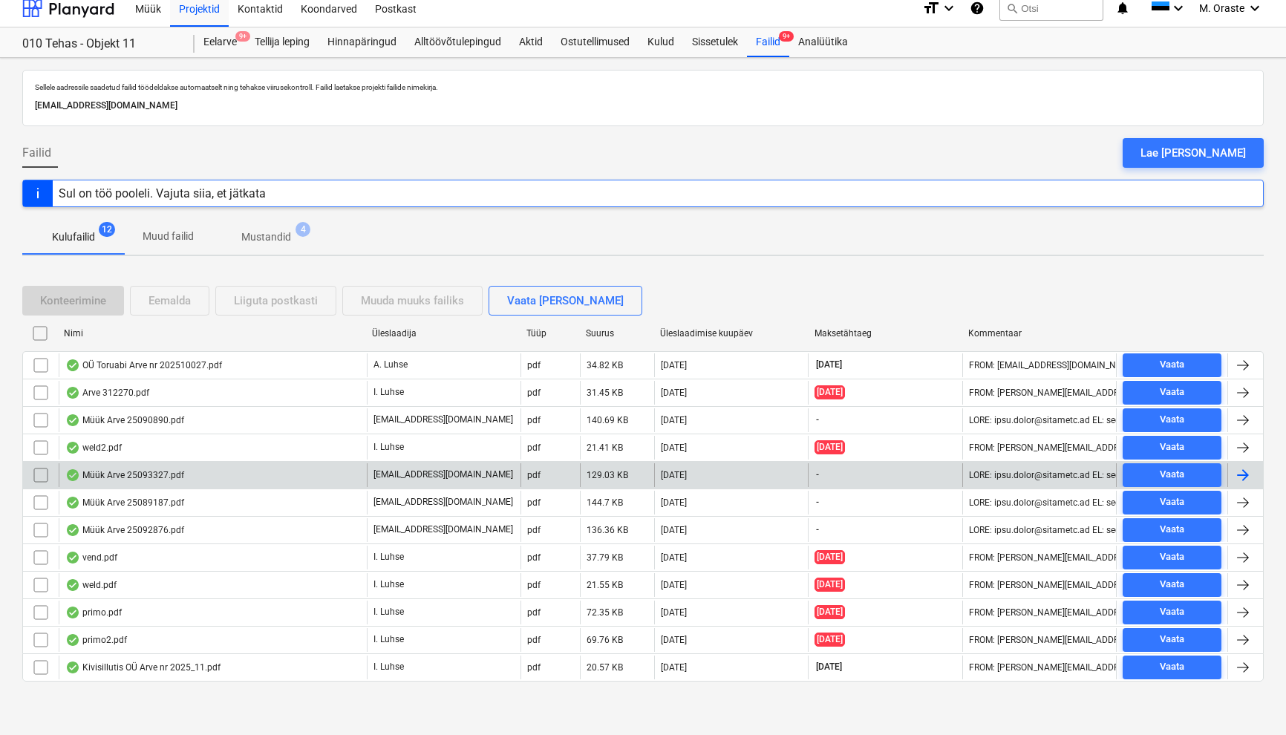
scroll to position [10, 0]
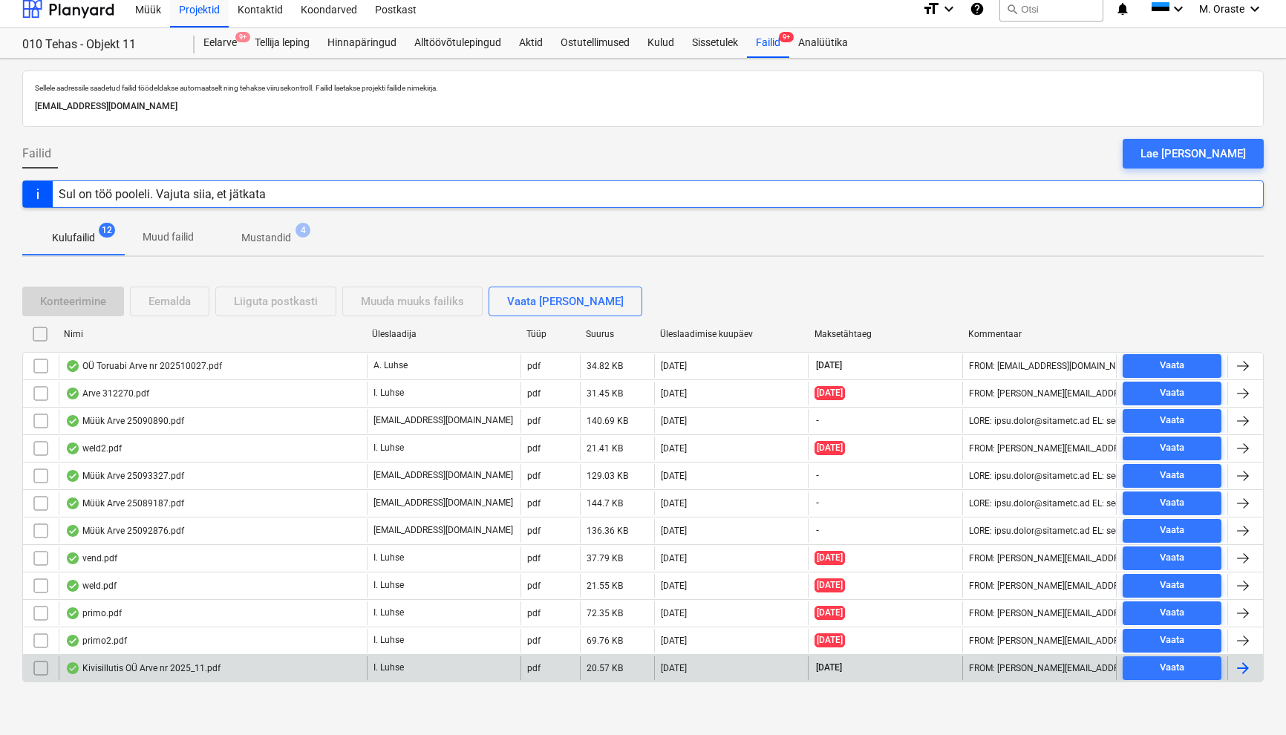
click at [180, 642] on div "Kivisillutis OÜ Arve nr 2025_11.pdf" at bounding box center [142, 668] width 155 height 12
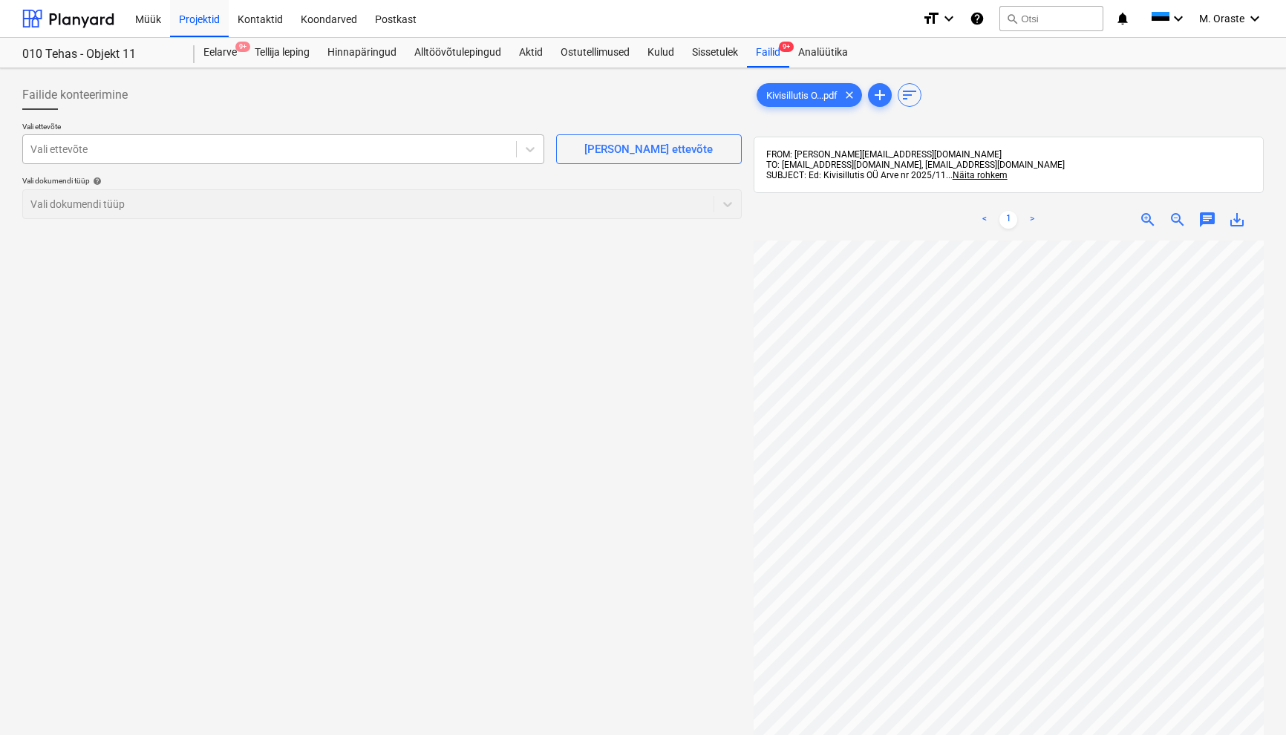
click at [441, 143] on div at bounding box center [269, 149] width 478 height 15
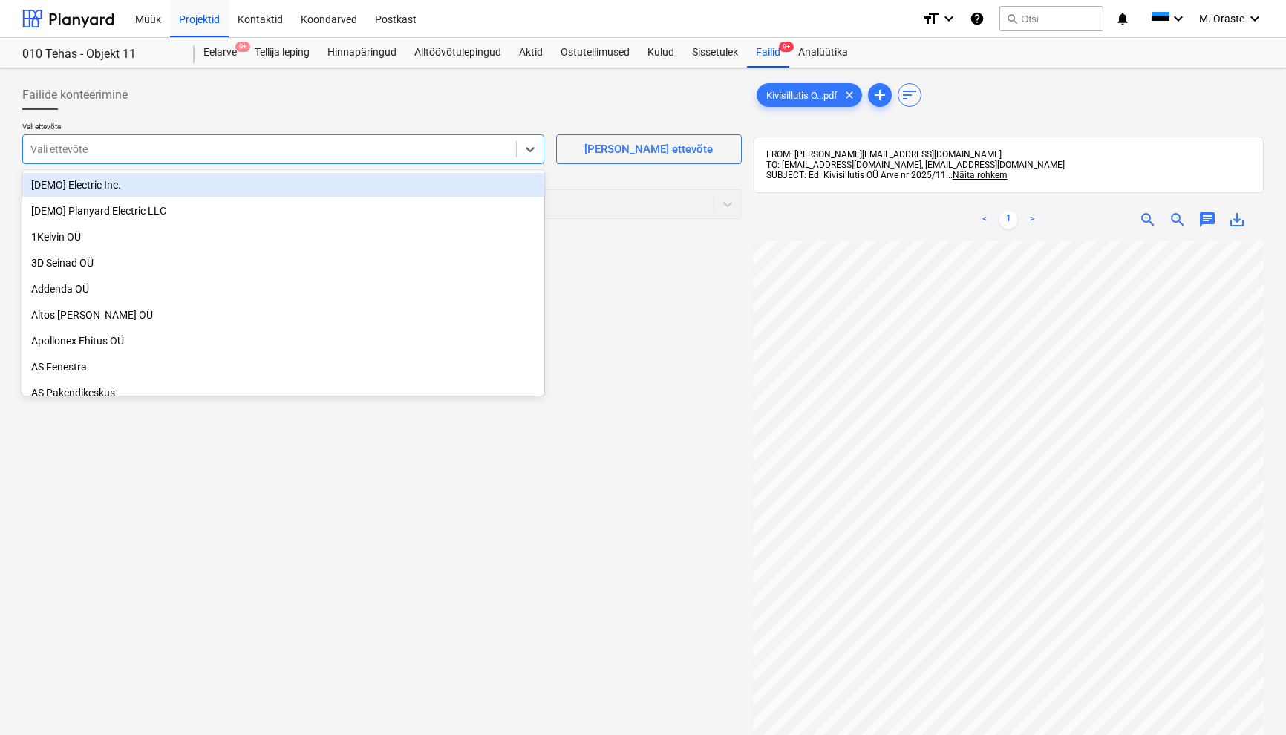
type input "m"
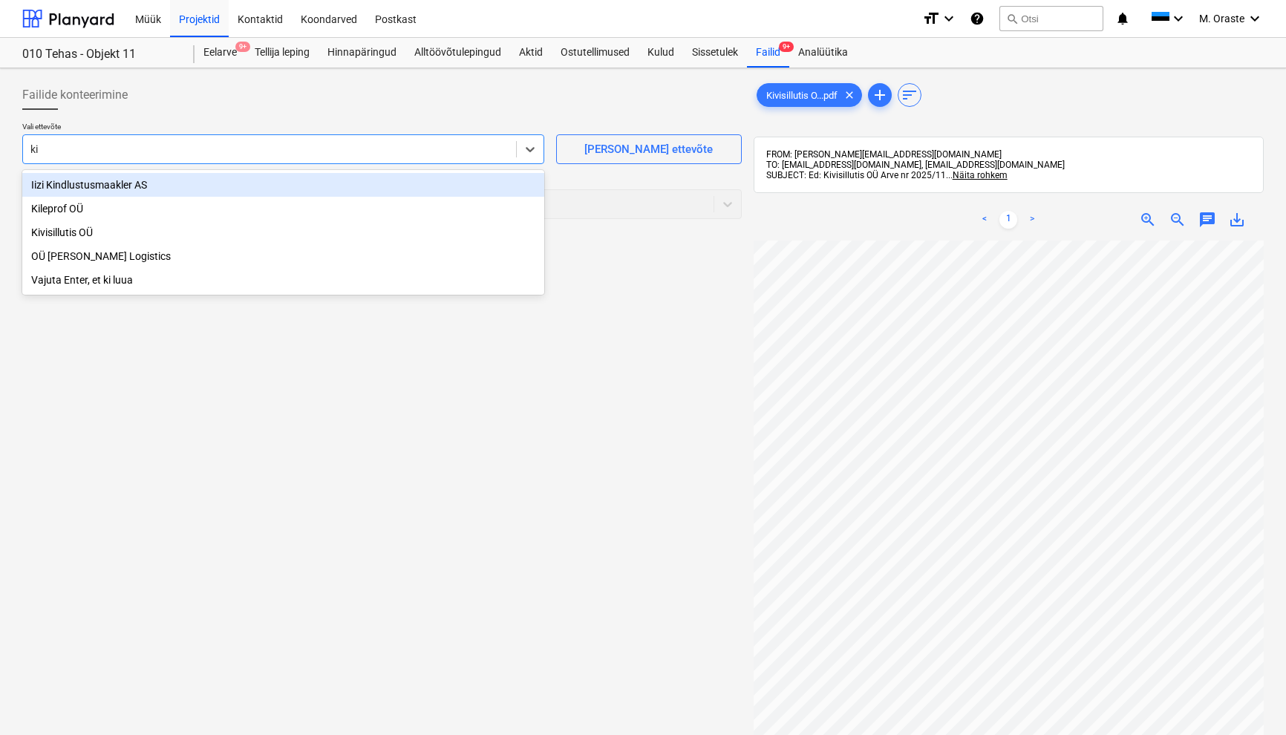
type input "kiv"
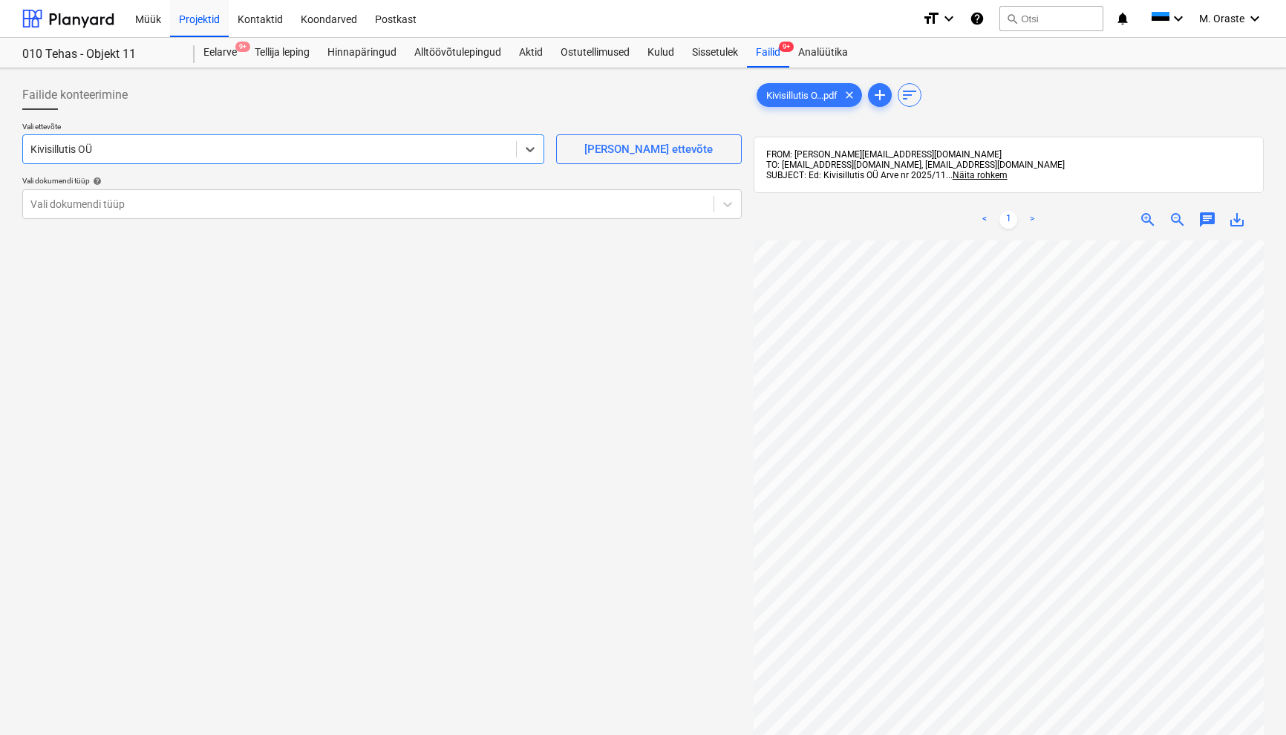
click at [476, 220] on div "Vali ettevõte option Kivisillutis OÜ , selected. Select is focused ,type to ref…" at bounding box center [381, 176] width 719 height 109
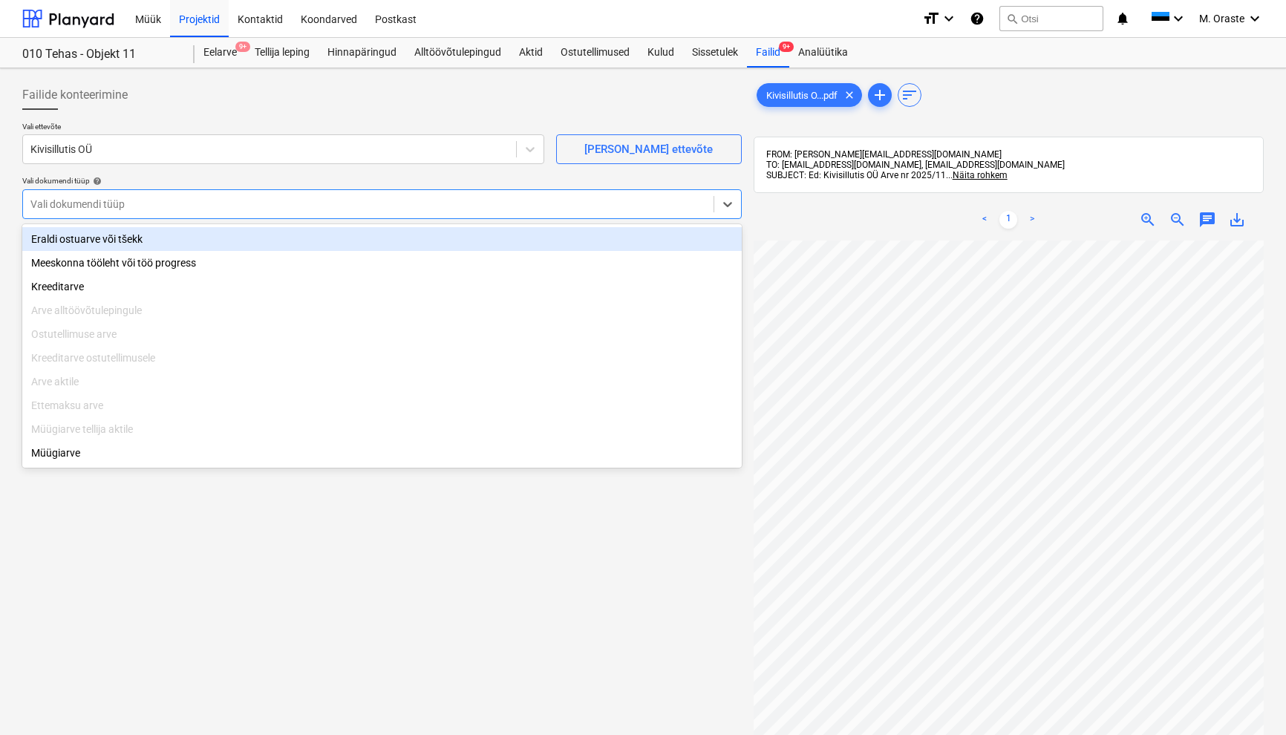
click at [322, 215] on div "Vali dokumendi tüüp" at bounding box center [381, 204] width 719 height 30
click at [278, 239] on div "Eraldi ostuarve või tšekk" at bounding box center [381, 239] width 719 height 24
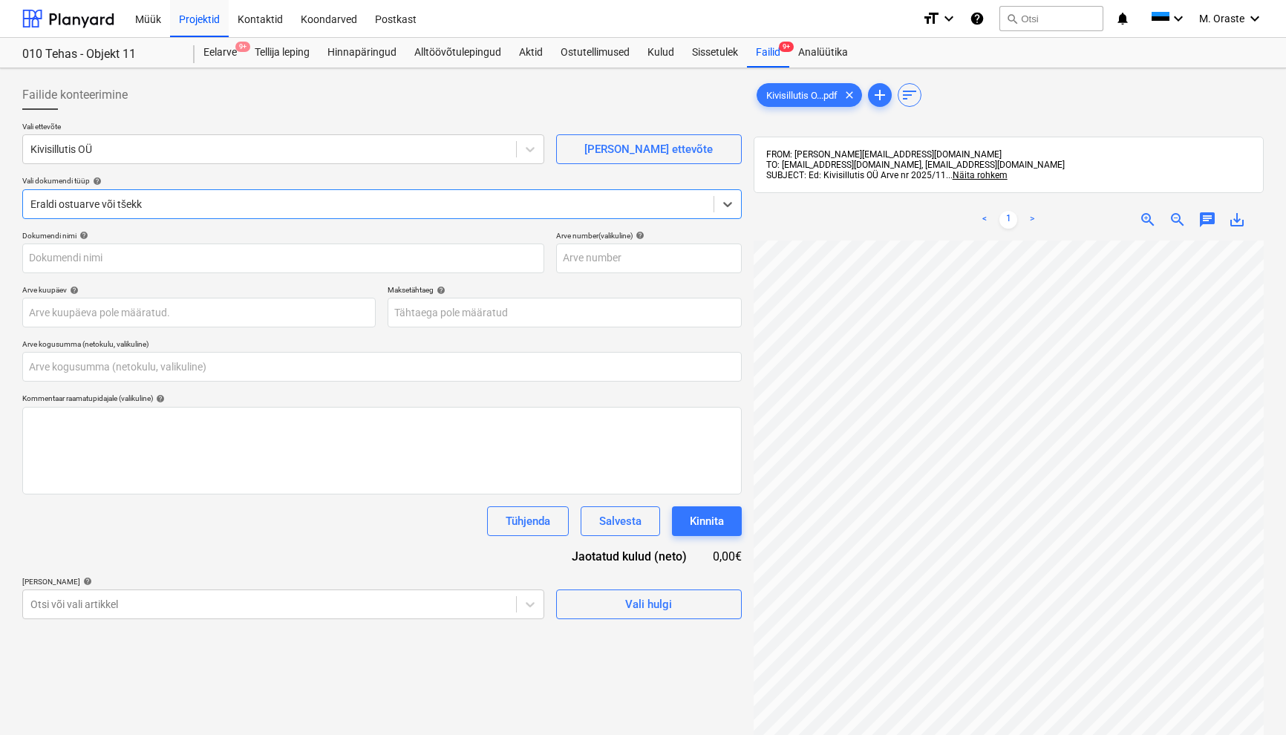
type input "1"
type input "[DATE]"
type input "0,00"
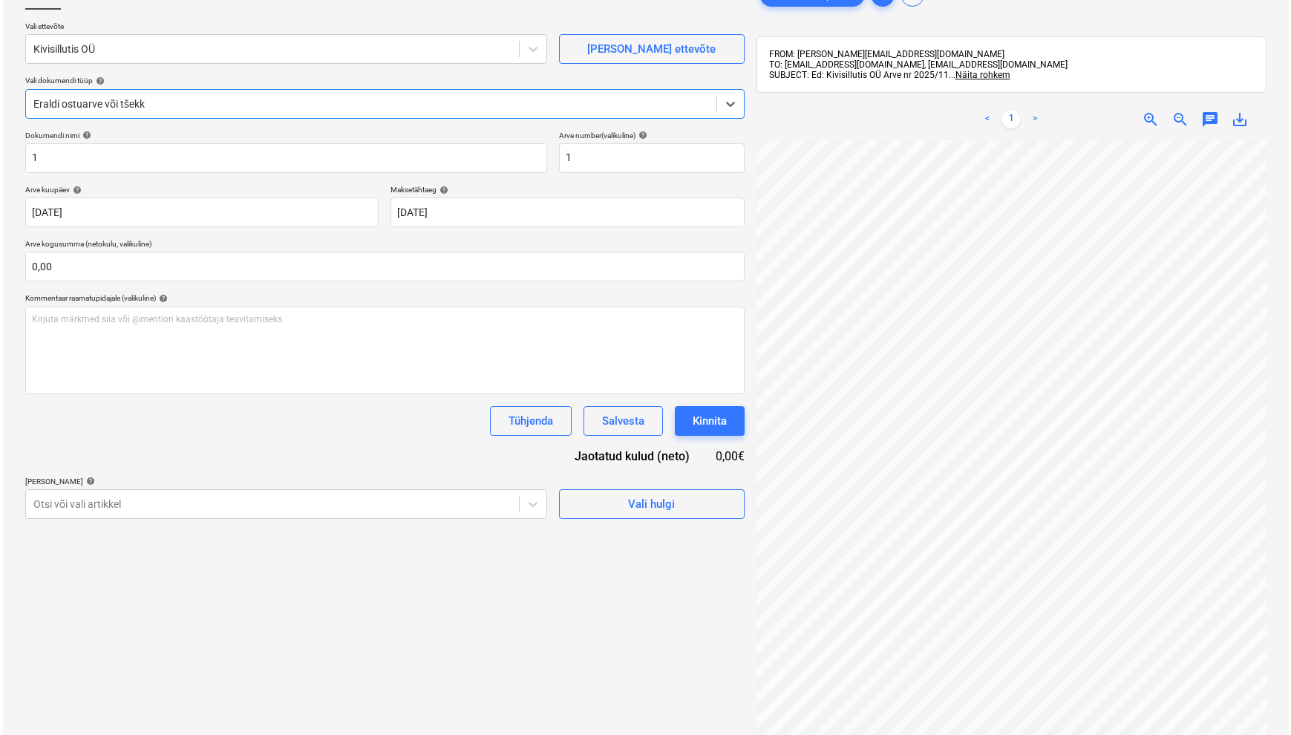
scroll to position [101, 0]
click at [436, 552] on div "Failide konteerimine Vali ettevõte Kivisillutis OÜ [PERSON_NAME] uus ettevõte V…" at bounding box center [381, 406] width 731 height 866
click at [653, 508] on div "Vali hulgi" at bounding box center [648, 503] width 47 height 19
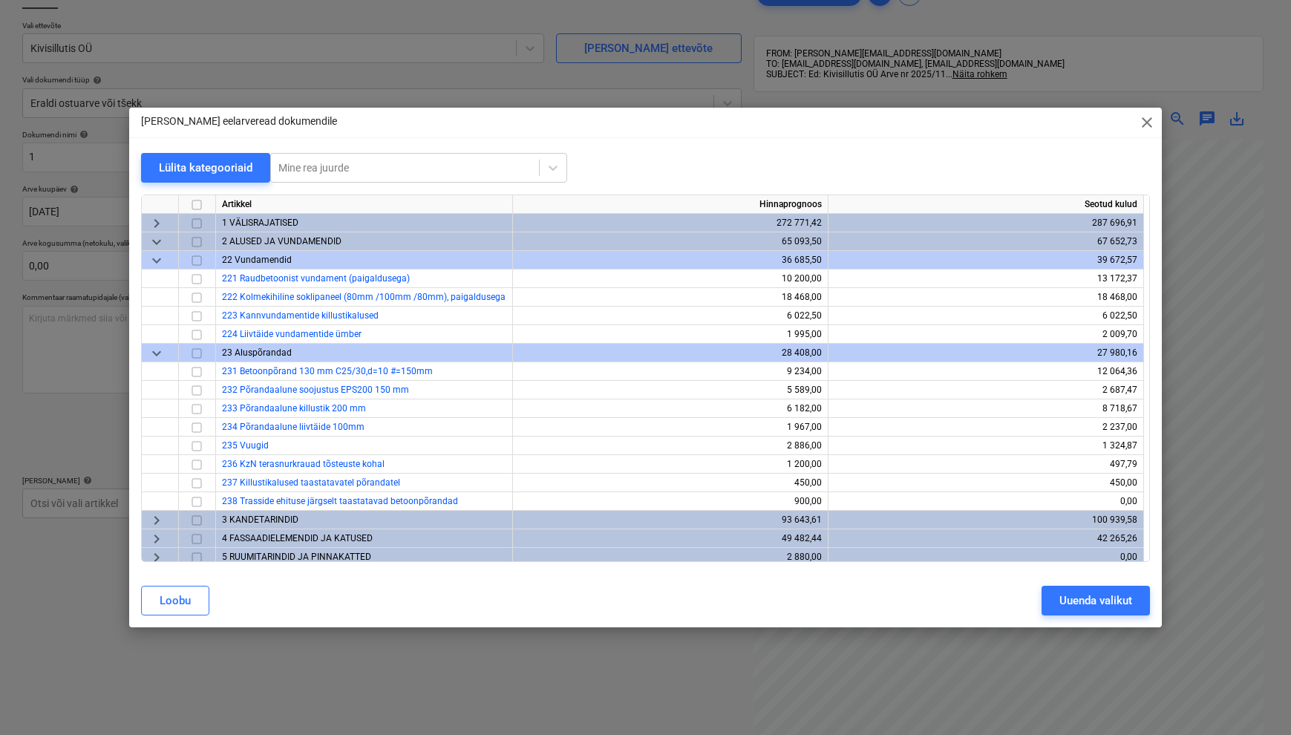
scroll to position [0, 0]
click at [154, 262] on span "keyboard_arrow_down" at bounding box center [157, 261] width 18 height 18
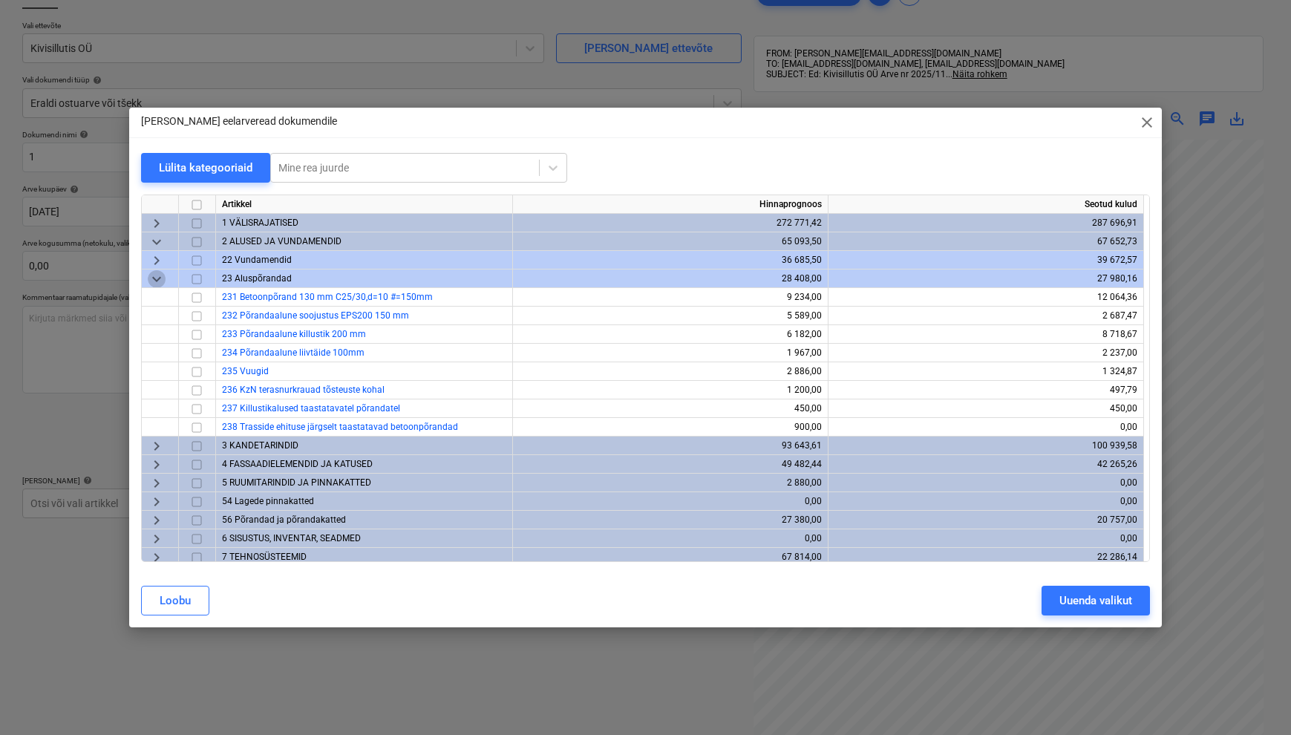
click at [156, 279] on span "keyboard_arrow_down" at bounding box center [157, 279] width 18 height 18
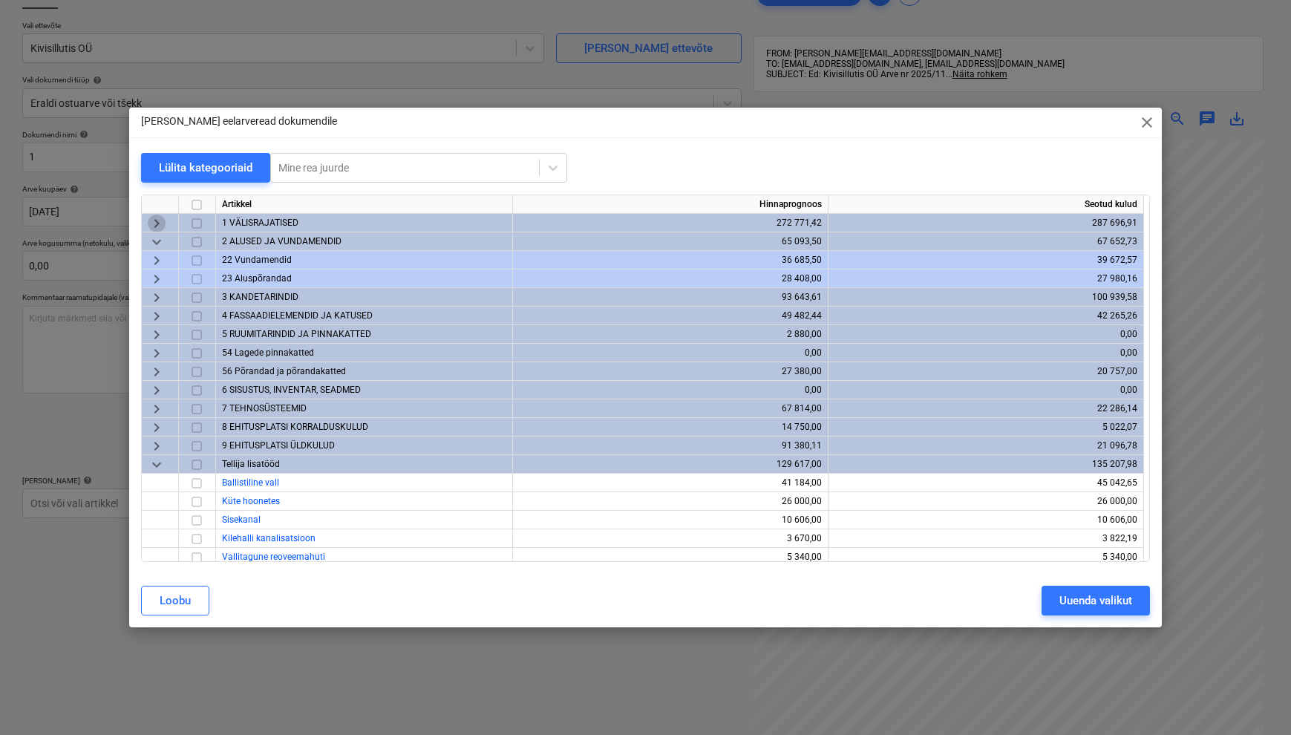
click at [157, 219] on span "keyboard_arrow_right" at bounding box center [157, 224] width 18 height 18
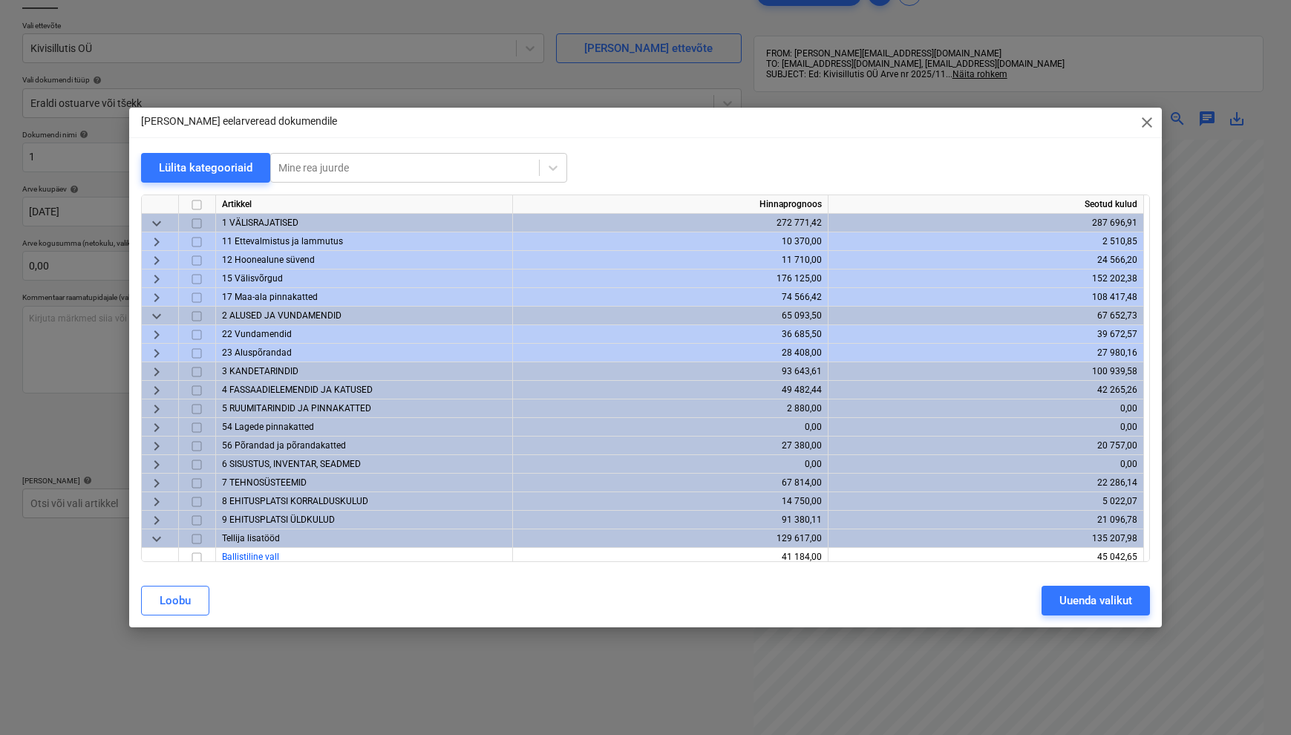
click at [158, 298] on span "keyboard_arrow_right" at bounding box center [157, 298] width 18 height 18
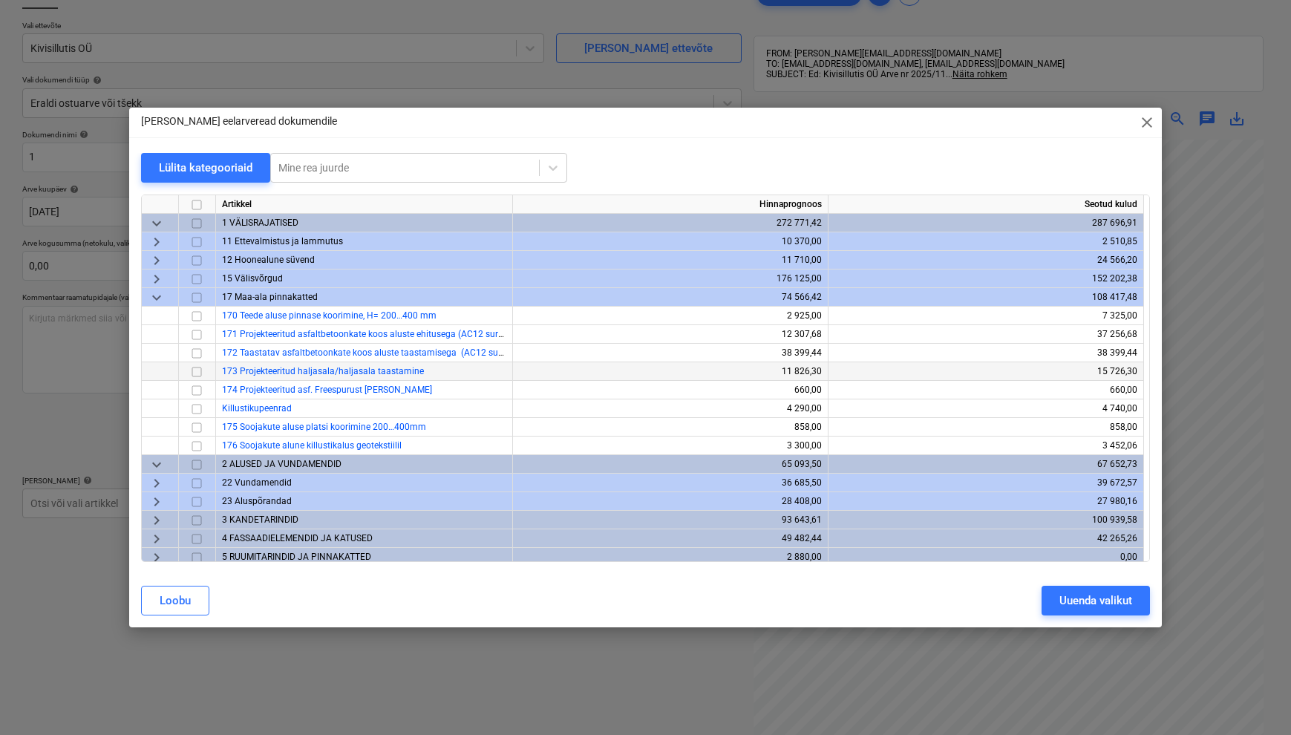
click at [189, 373] on input "checkbox" at bounding box center [197, 372] width 18 height 18
click at [911, 601] on div "Uuenda valikut" at bounding box center [1095, 600] width 73 height 19
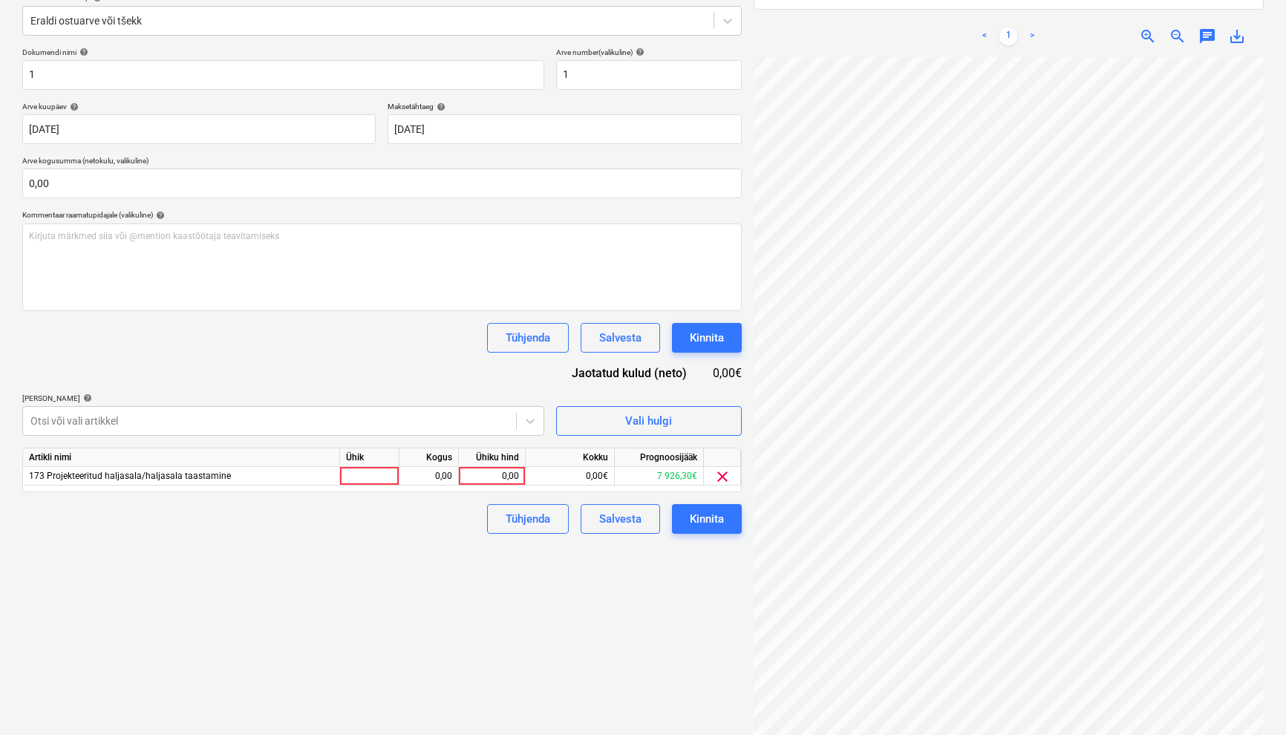
scroll to position [196, 0]
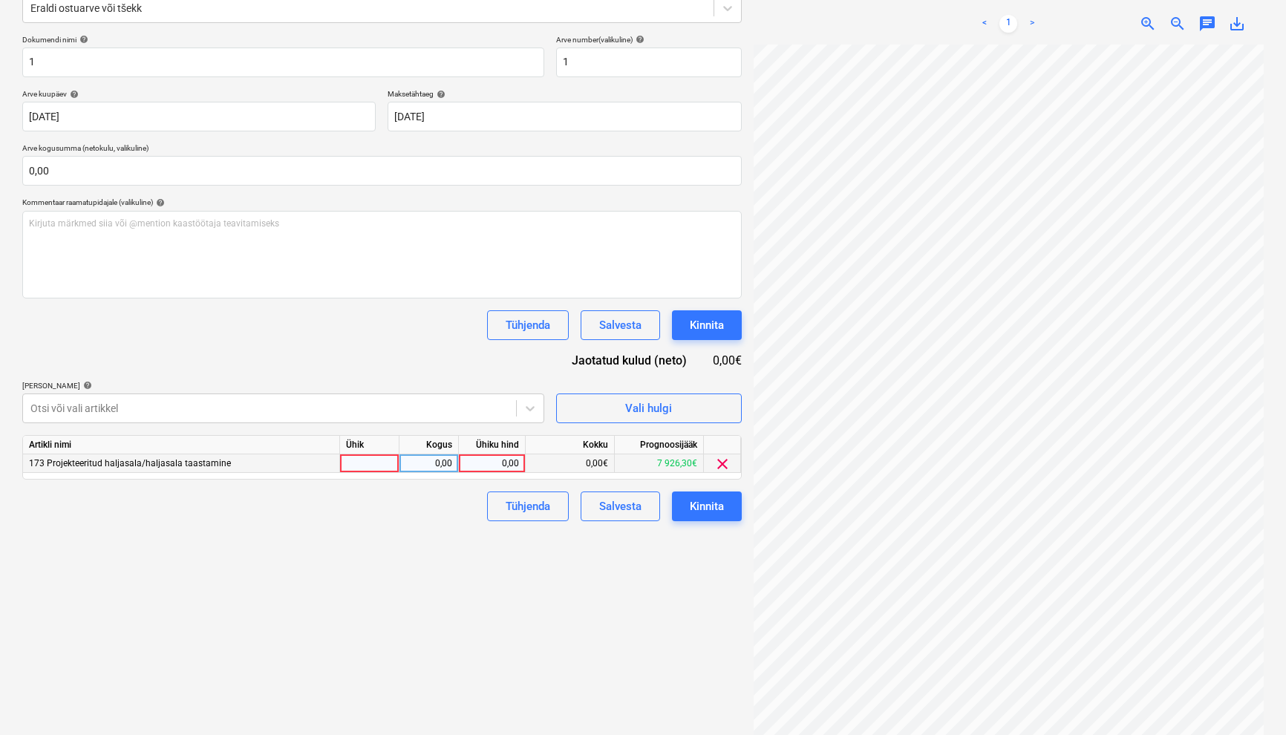
click at [364, 464] on div at bounding box center [369, 463] width 59 height 19
type input "kmpl"
click at [506, 457] on div "0,00" at bounding box center [492, 463] width 54 height 19
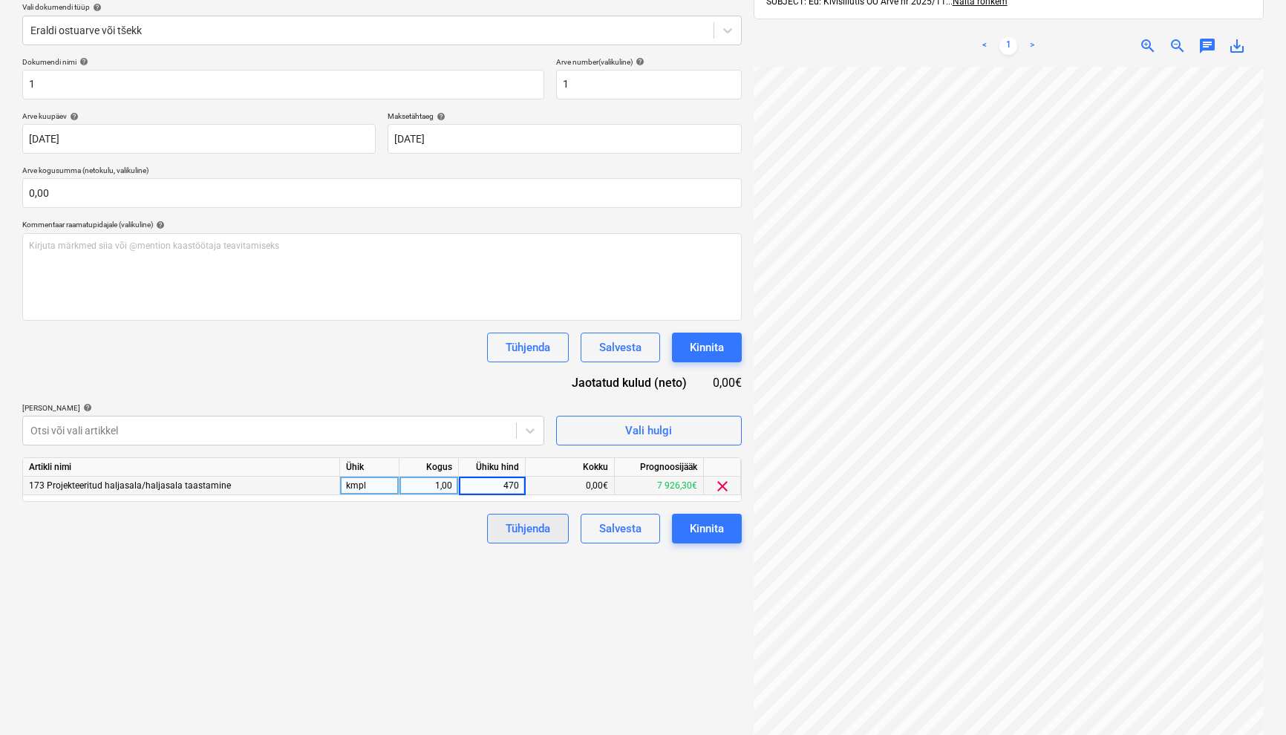
type input "4700"
click at [442, 642] on div "Failide konteerimine Vali ettevõte Kivisillutis OÜ [PERSON_NAME] uus ettevõte V…" at bounding box center [381, 334] width 731 height 866
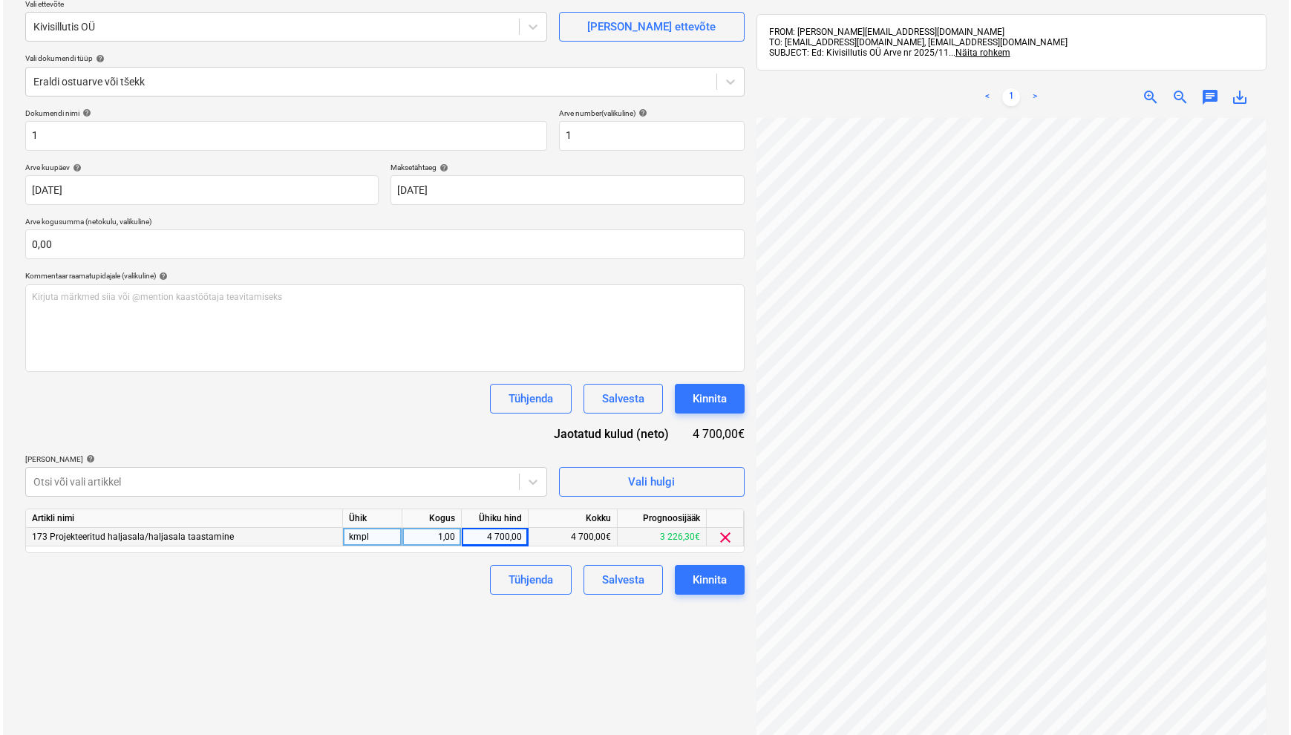
scroll to position [123, 0]
click at [707, 578] on div "Kinnita" at bounding box center [707, 578] width 34 height 19
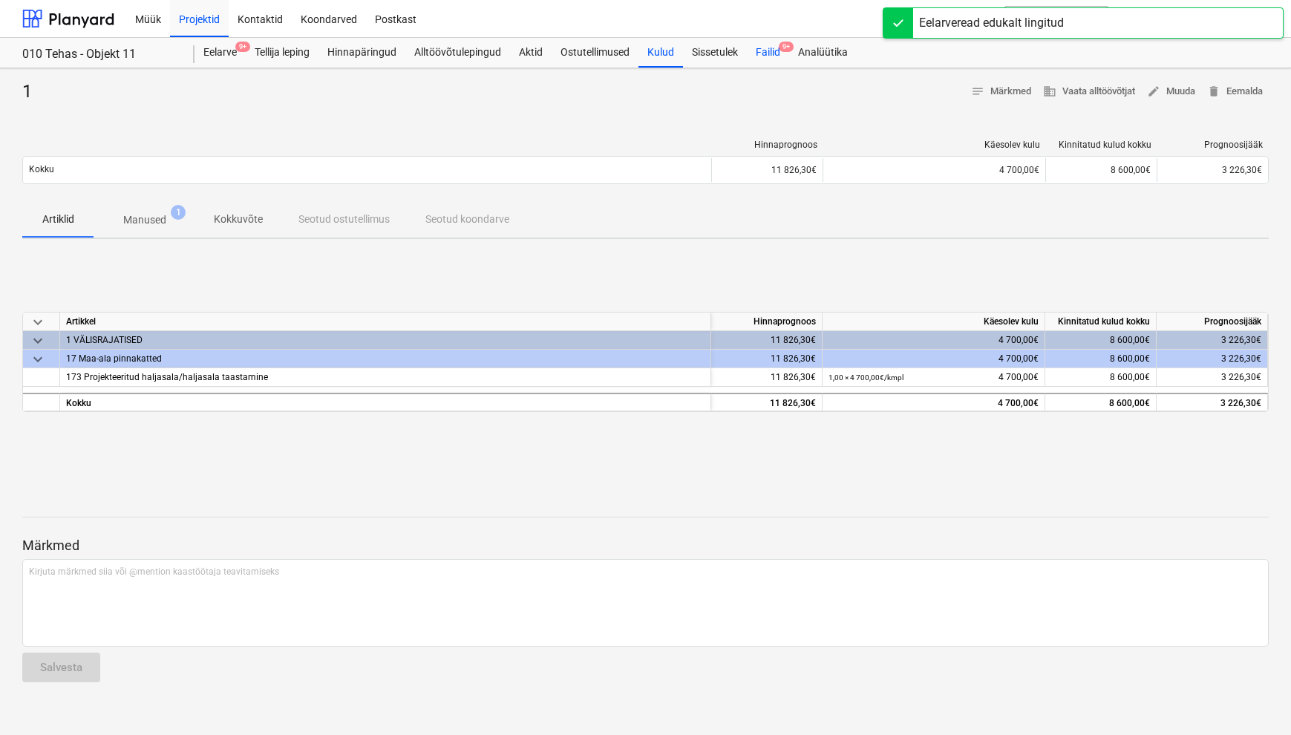
click at [779, 48] on div "Failid 9+" at bounding box center [768, 53] width 42 height 30
